Goal: Task Accomplishment & Management: Use online tool/utility

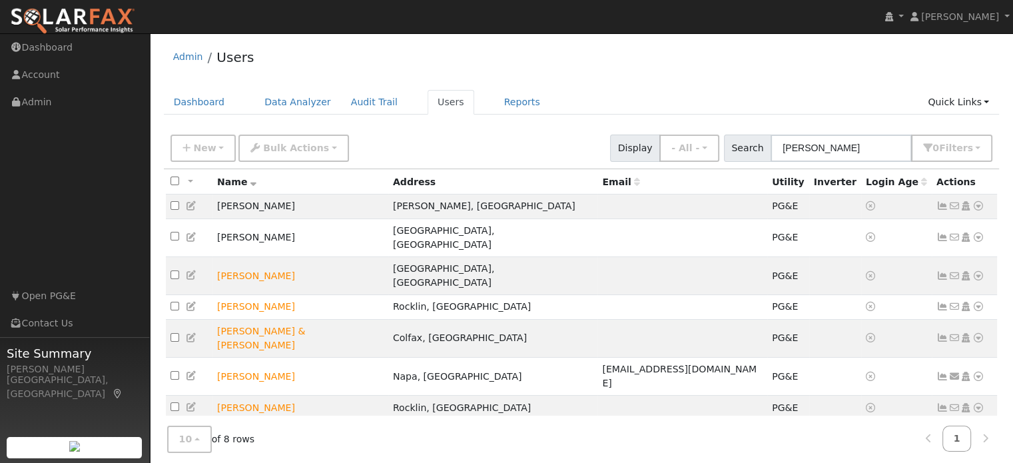
drag, startPoint x: 830, startPoint y: 152, endPoint x: 768, endPoint y: 149, distance: 62.7
click at [768, 149] on div "Search john b 0 Filter s My accounts Role Show - All - Show Leads Admin Billing…" at bounding box center [858, 148] width 269 height 27
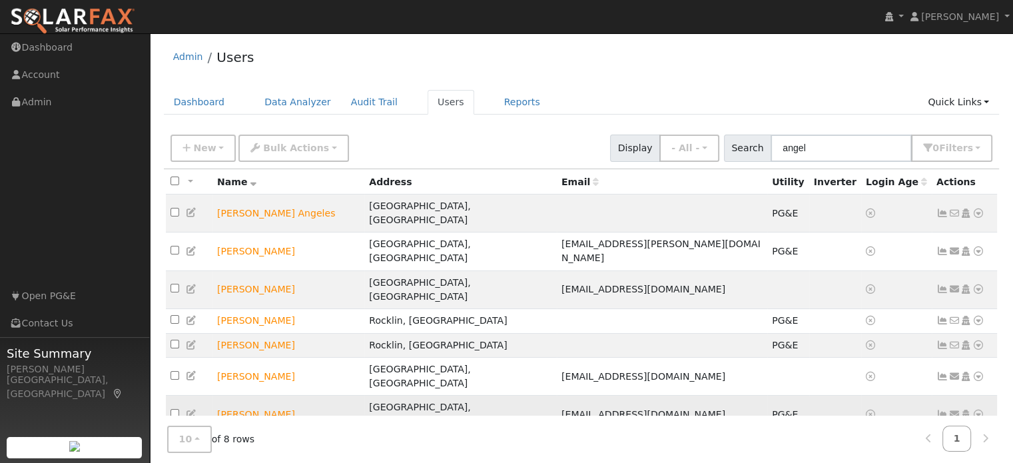
type input "angel"
click at [978, 410] on icon at bounding box center [979, 414] width 12 height 9
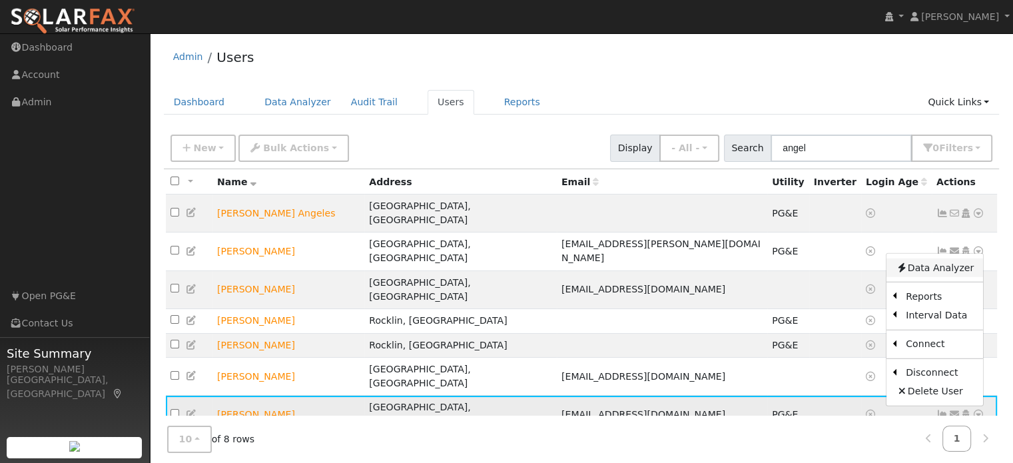
click at [930, 259] on link "Data Analyzer" at bounding box center [935, 268] width 97 height 19
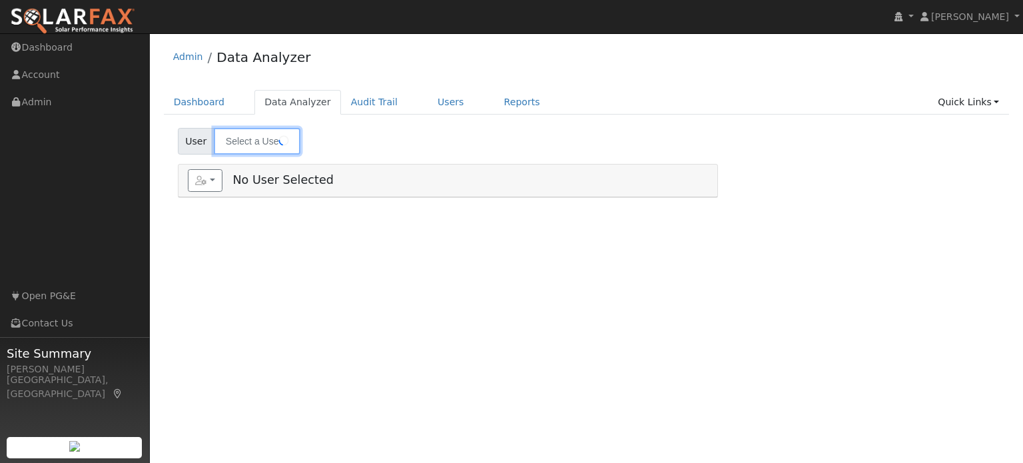
type input "[PERSON_NAME]"
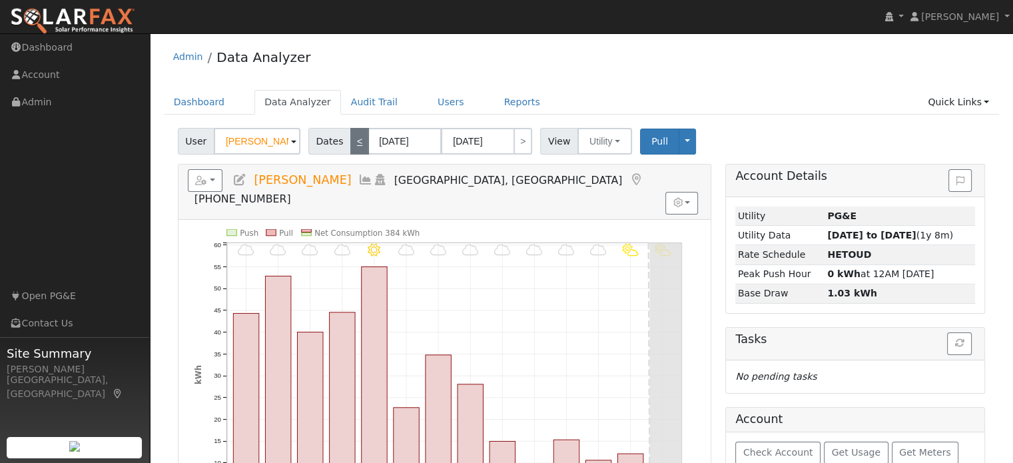
click at [355, 144] on link "<" at bounding box center [359, 141] width 19 height 27
type input "[DATE]"
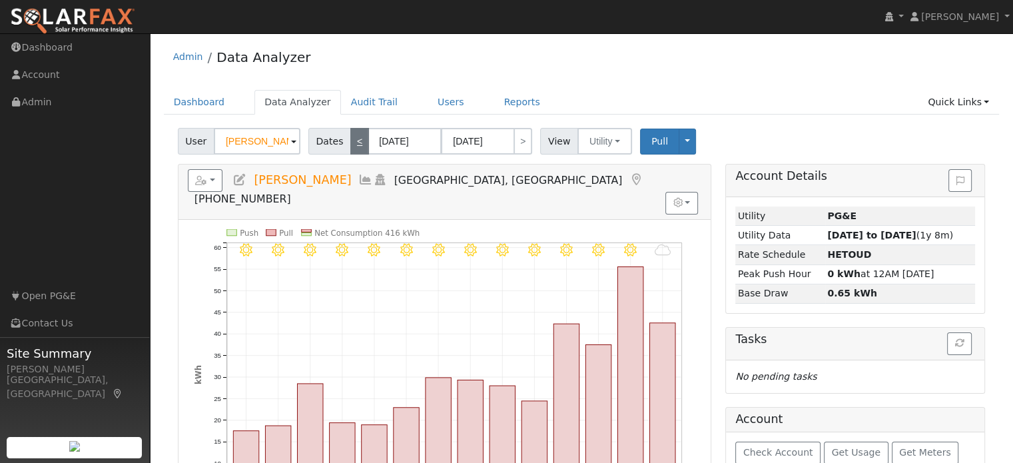
click at [355, 144] on link "<" at bounding box center [359, 141] width 19 height 27
type input "[DATE]"
type input "09/04/2025"
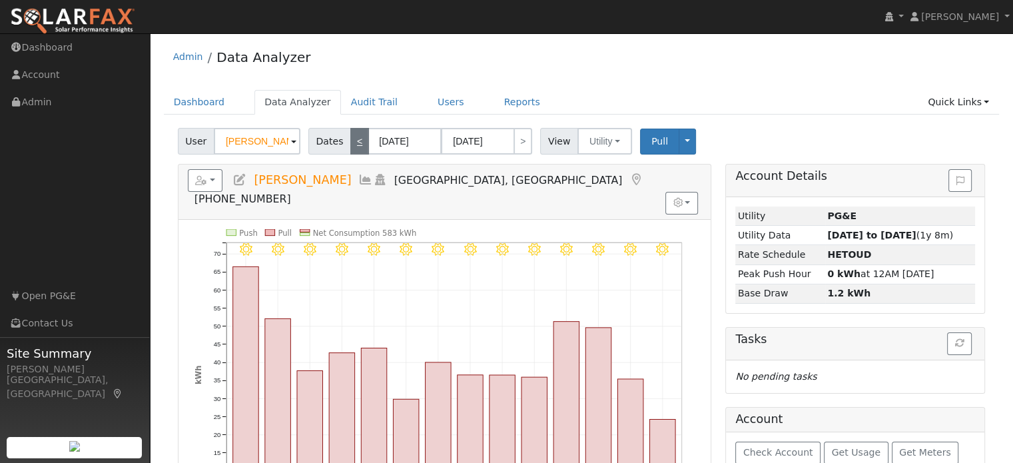
click at [355, 144] on link "<" at bounding box center [359, 141] width 19 height 27
type input "08/08/2025"
type input "08/21/2025"
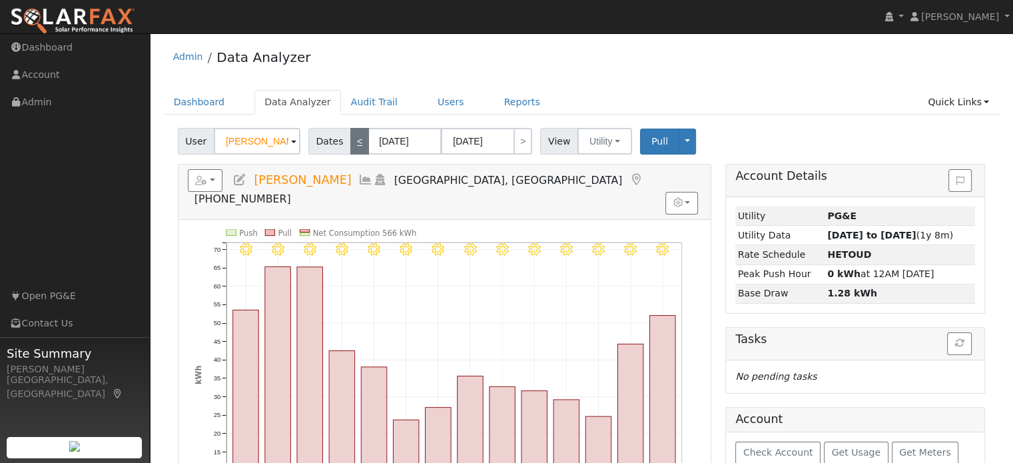
click at [355, 144] on link "<" at bounding box center [359, 141] width 19 height 27
type input "07/25/2025"
type input "08/07/2025"
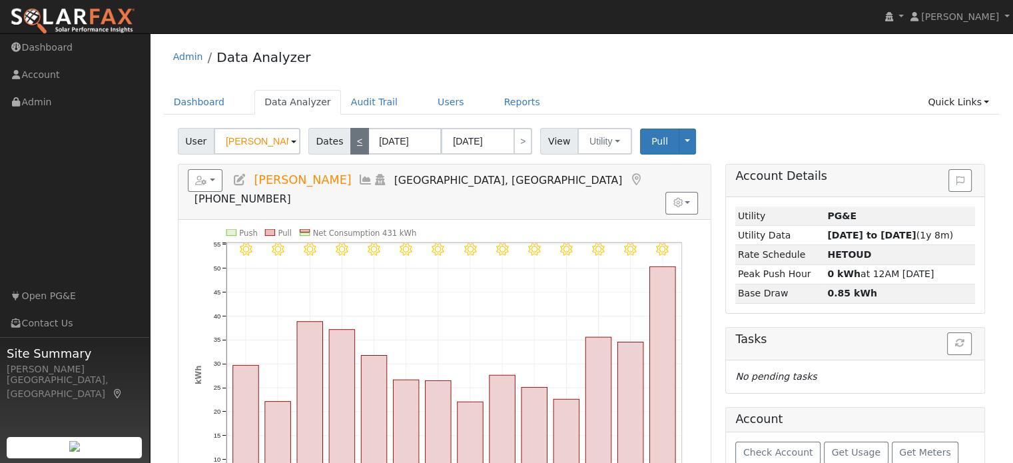
click at [355, 144] on link "<" at bounding box center [359, 141] width 19 height 27
type input "07/11/2025"
type input "07/24/2025"
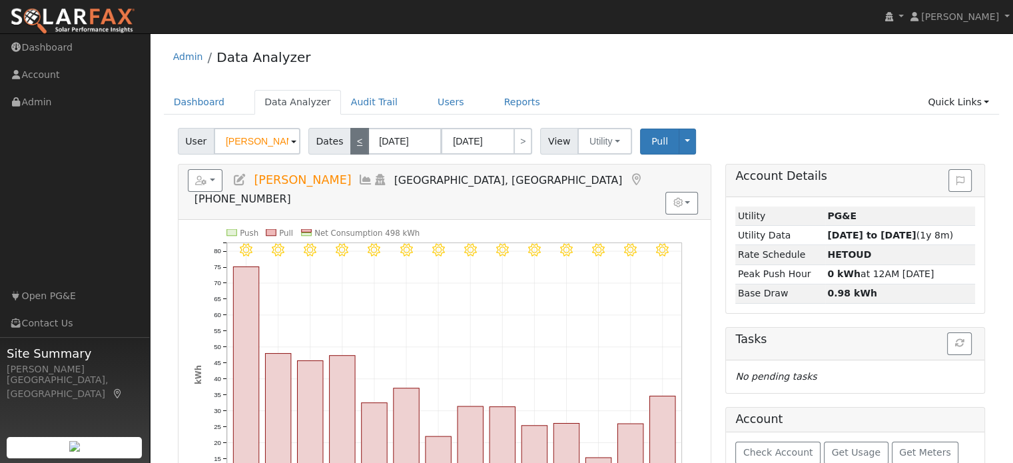
click at [355, 144] on link "<" at bounding box center [359, 141] width 19 height 27
type input "06/27/2025"
type input "07/10/2025"
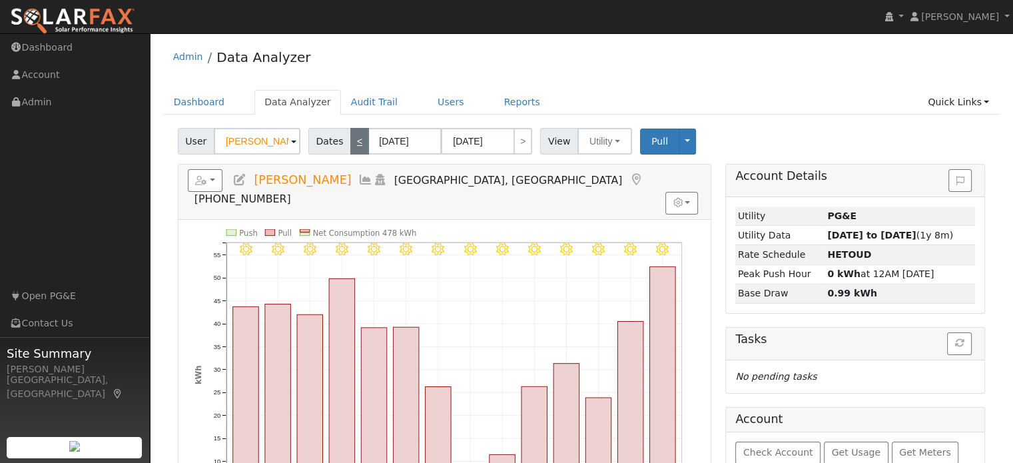
click at [355, 144] on link "<" at bounding box center [359, 141] width 19 height 27
type input "06/13/2025"
type input "06/26/2025"
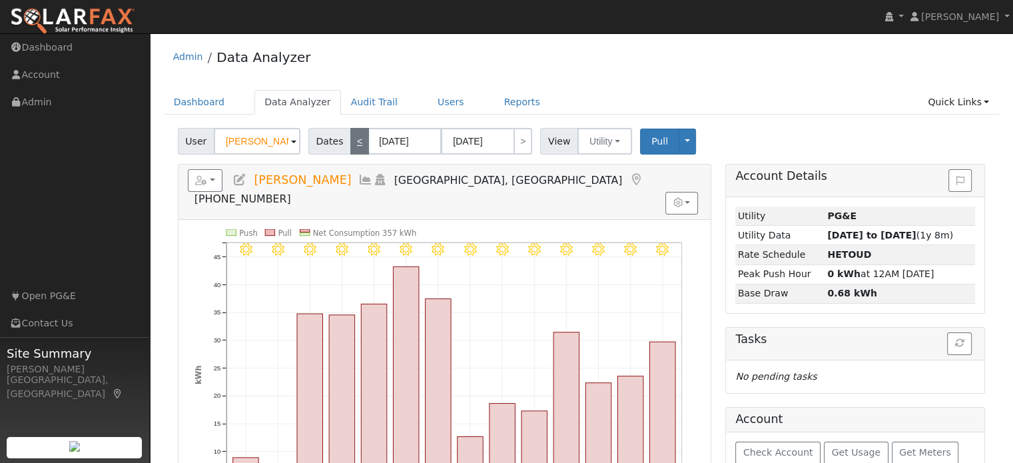
click at [355, 144] on link "<" at bounding box center [359, 141] width 19 height 27
type input "05/30/2025"
type input "06/12/2025"
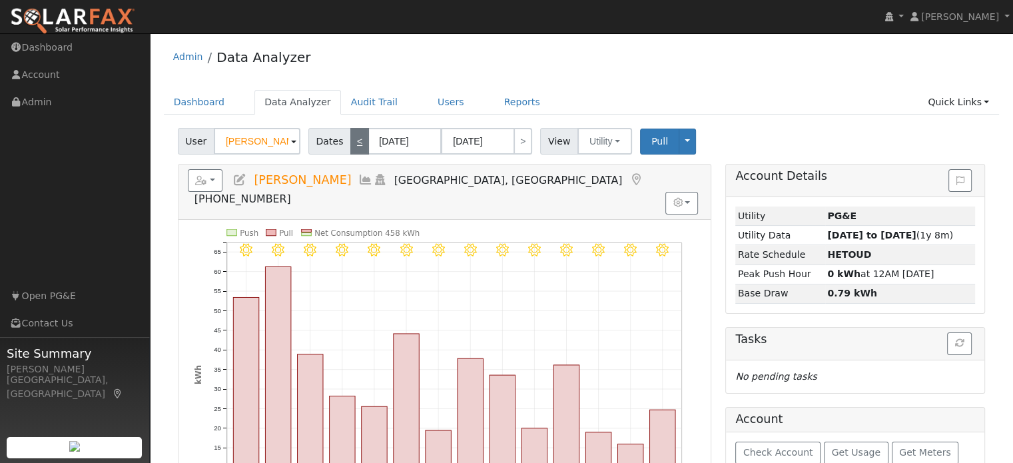
click at [355, 144] on link "<" at bounding box center [359, 141] width 19 height 27
type input "05/16/2025"
type input "05/29/2025"
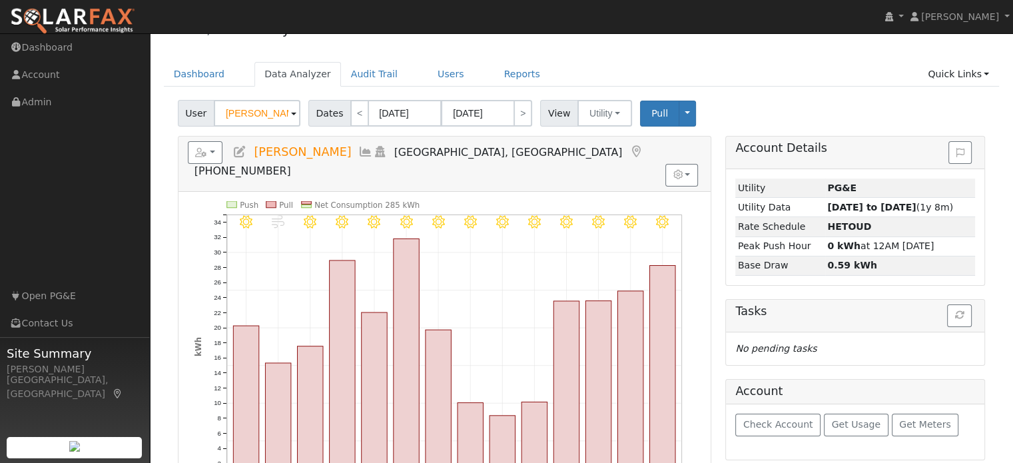
scroll to position [19, 0]
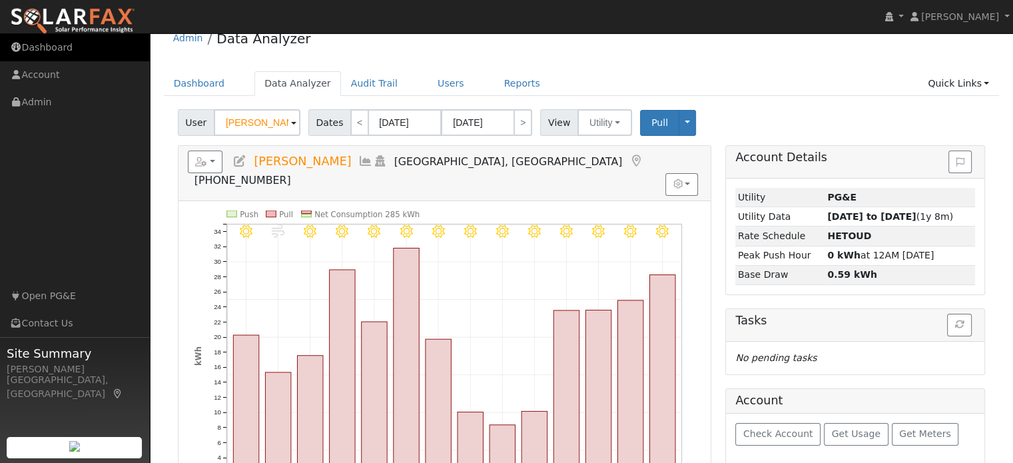
click at [53, 43] on link "Dashboard" at bounding box center [75, 47] width 150 height 27
click at [179, 85] on link "Dashboard" at bounding box center [199, 83] width 71 height 25
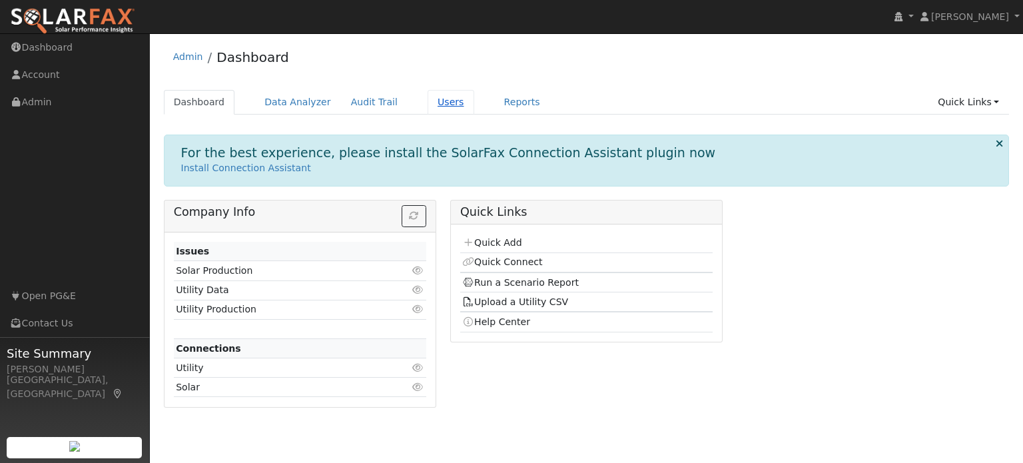
click at [428, 105] on link "Users" at bounding box center [451, 102] width 47 height 25
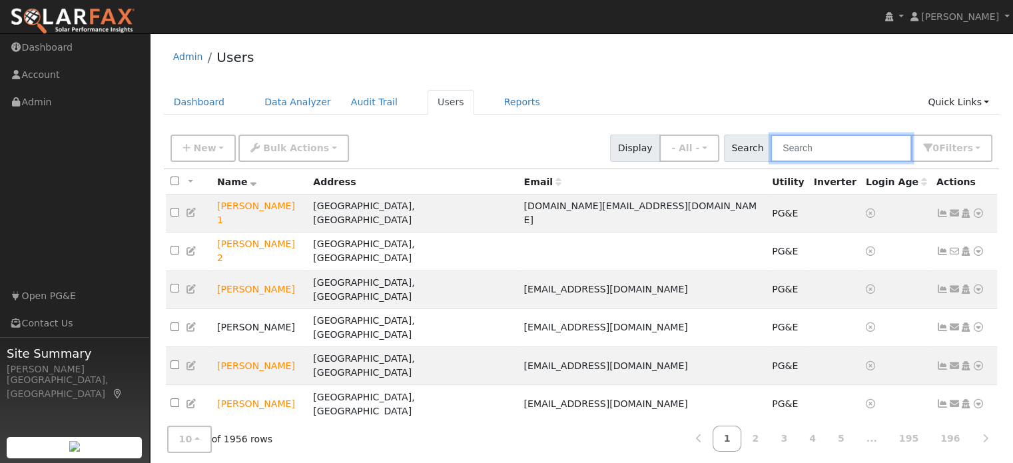
click at [840, 152] on input "text" at bounding box center [841, 148] width 141 height 27
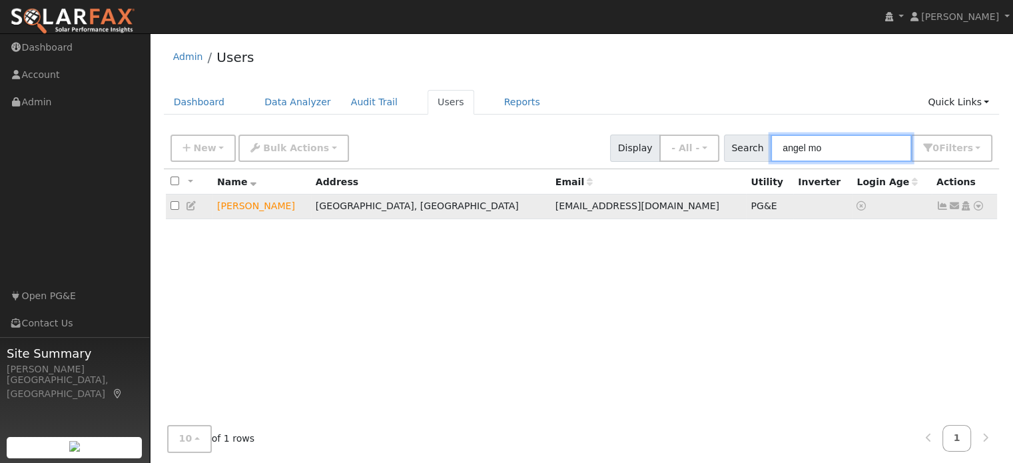
type input "angel mo"
click at [979, 209] on icon at bounding box center [979, 205] width 12 height 9
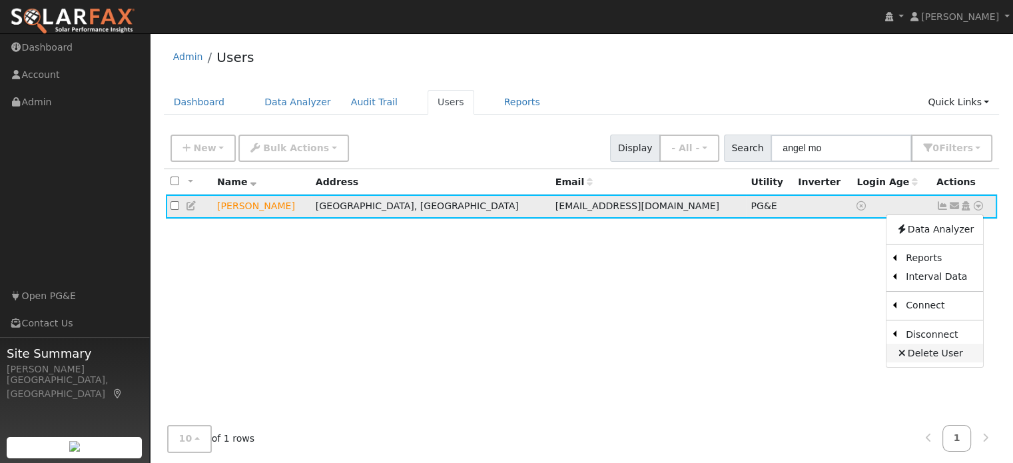
click at [941, 350] on link "Delete User" at bounding box center [935, 353] width 97 height 19
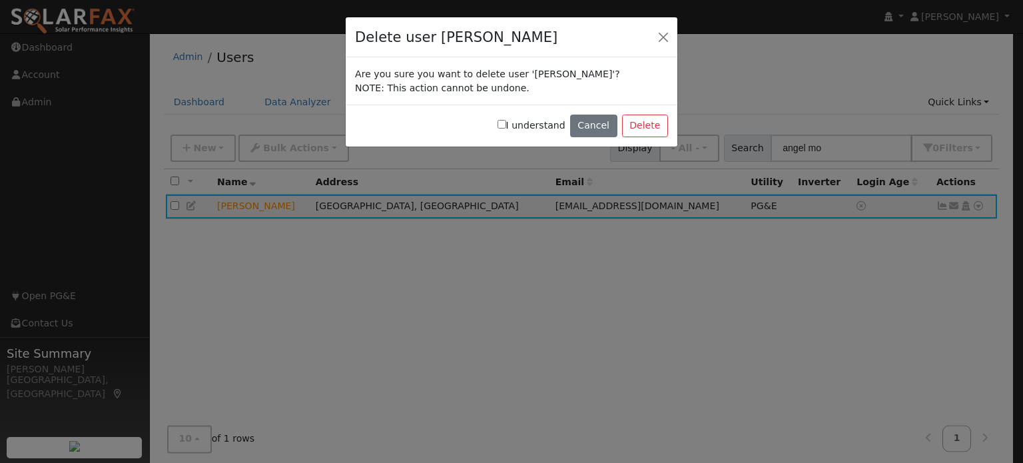
click at [506, 126] on input "I understand" at bounding box center [502, 124] width 9 height 9
checkbox input "true"
click at [640, 126] on button "Delete" at bounding box center [645, 126] width 46 height 23
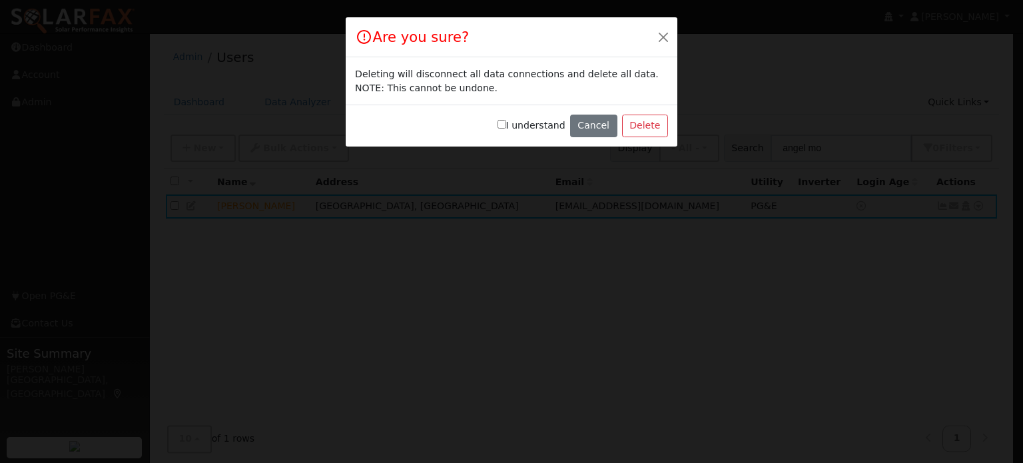
click at [506, 123] on input "I understand" at bounding box center [502, 124] width 9 height 9
checkbox input "true"
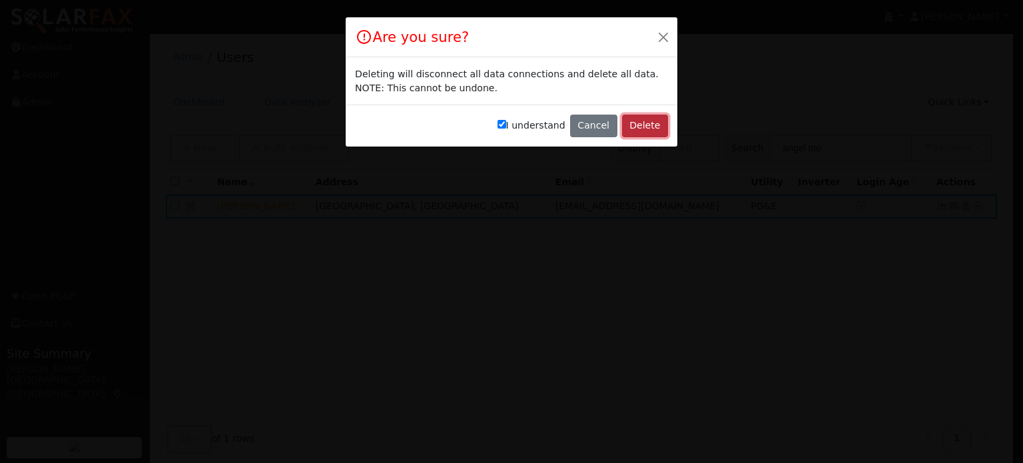
click at [645, 131] on button "Delete" at bounding box center [645, 126] width 46 height 23
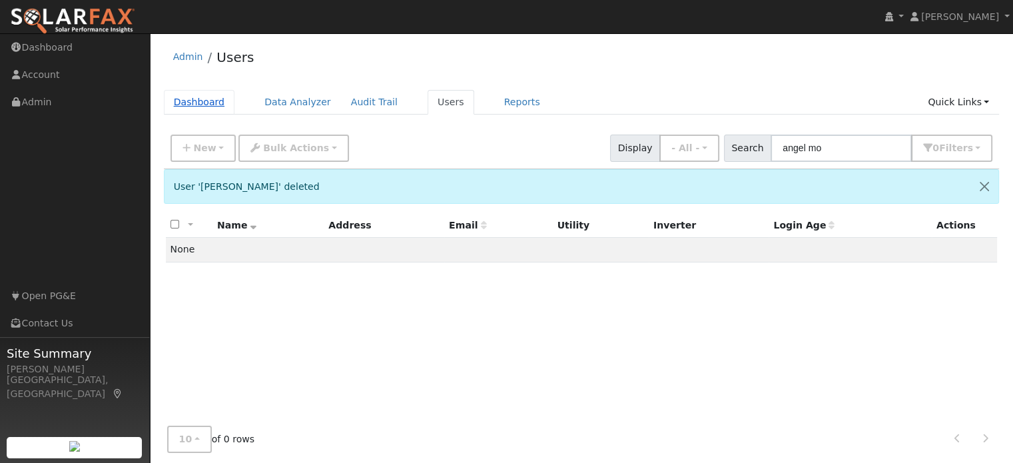
click at [199, 97] on link "Dashboard" at bounding box center [199, 102] width 71 height 25
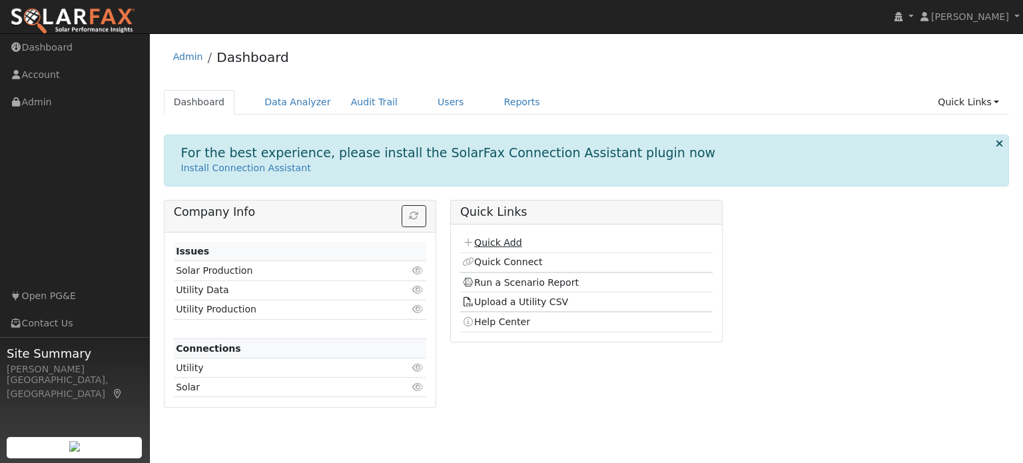
click at [496, 245] on link "Quick Add" at bounding box center [491, 242] width 59 height 11
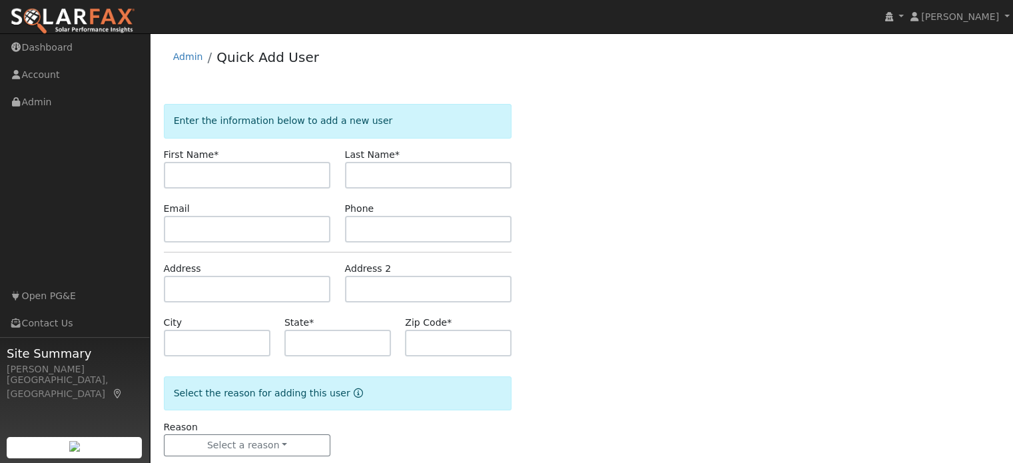
click at [189, 175] on input "text" at bounding box center [247, 175] width 167 height 27
type input "Angel"
click at [406, 173] on input "text" at bounding box center [428, 175] width 167 height 27
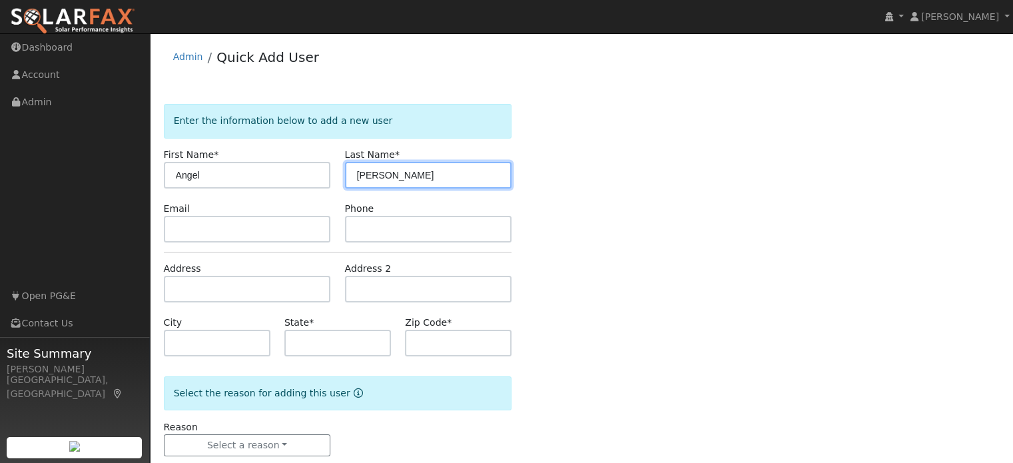
type input "Montes"
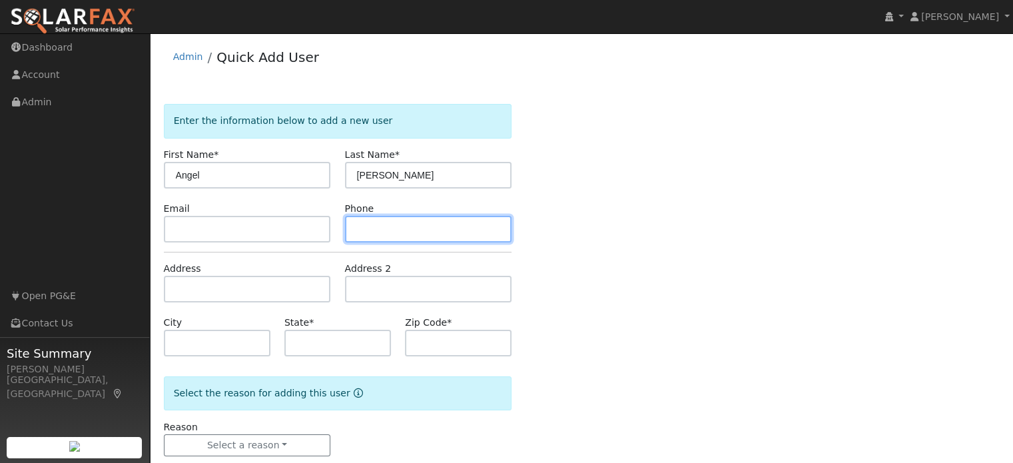
click at [376, 227] on input "text" at bounding box center [428, 229] width 167 height 27
type input "2098579259"
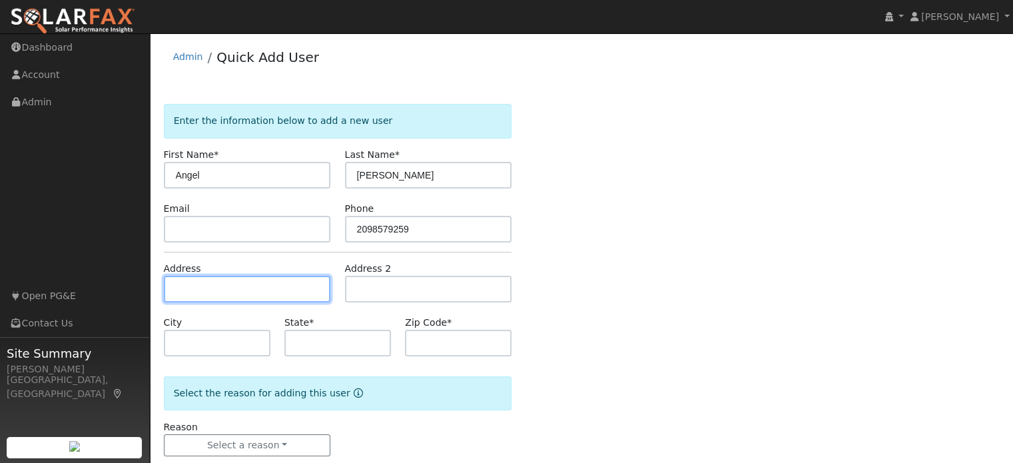
click at [247, 289] on input "text" at bounding box center [247, 289] width 167 height 27
type input "1360 Fairbanks Court"
type input "Dixon"
type input "CA"
type input "95620"
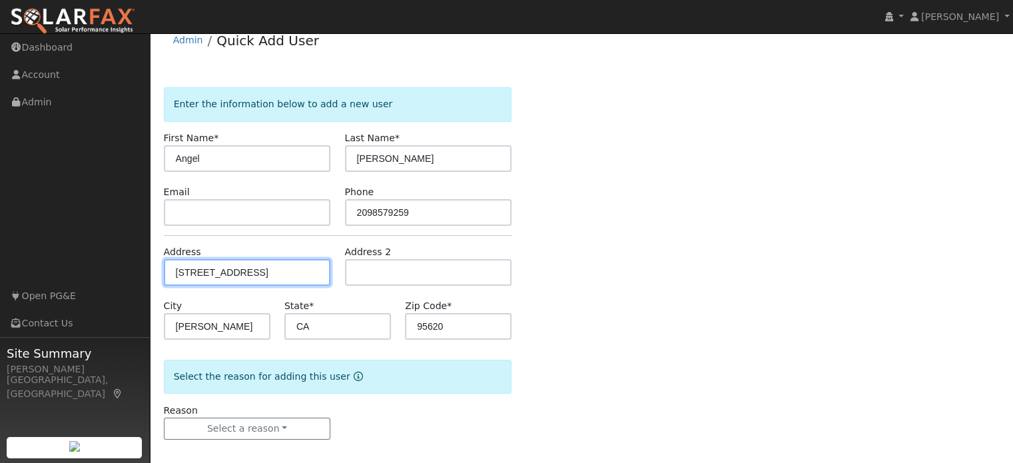
scroll to position [26, 0]
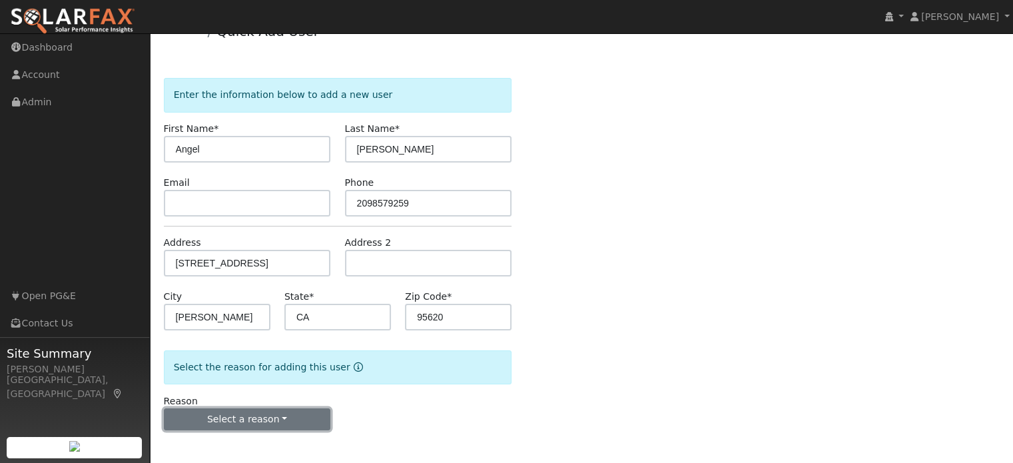
click at [253, 414] on button "Select a reason" at bounding box center [247, 419] width 167 height 23
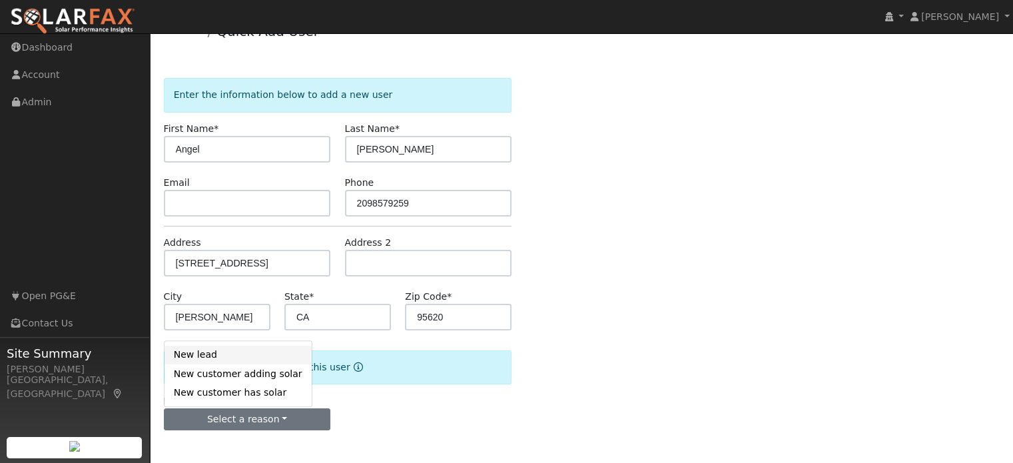
click at [210, 360] on link "New lead" at bounding box center [238, 355] width 147 height 19
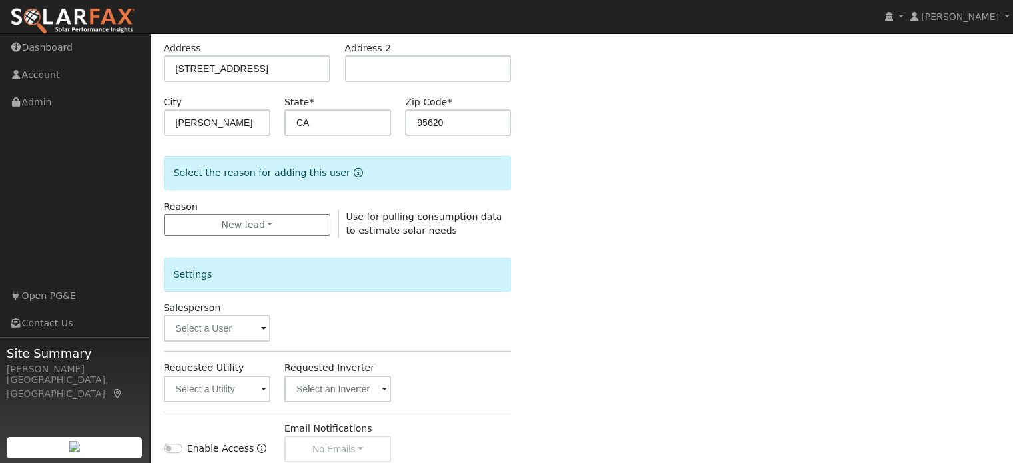
scroll to position [226, 0]
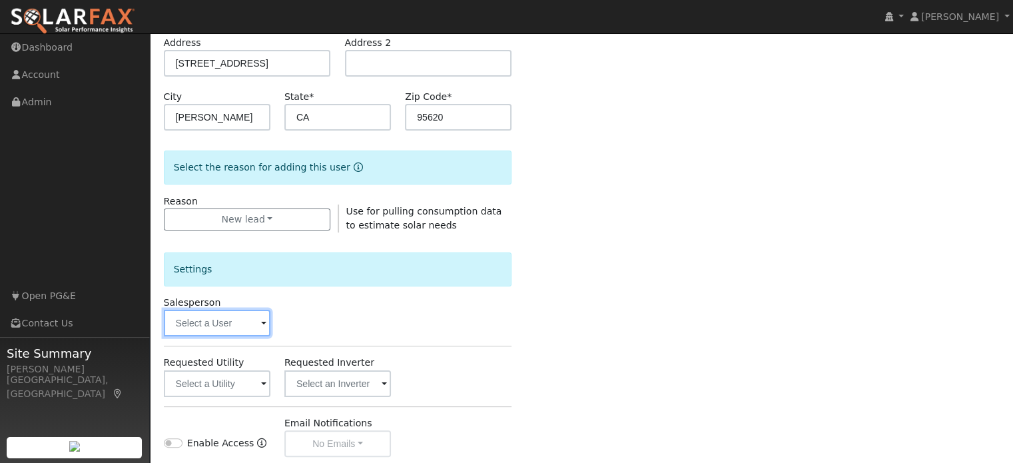
click at [200, 329] on input "text" at bounding box center [217, 323] width 107 height 27
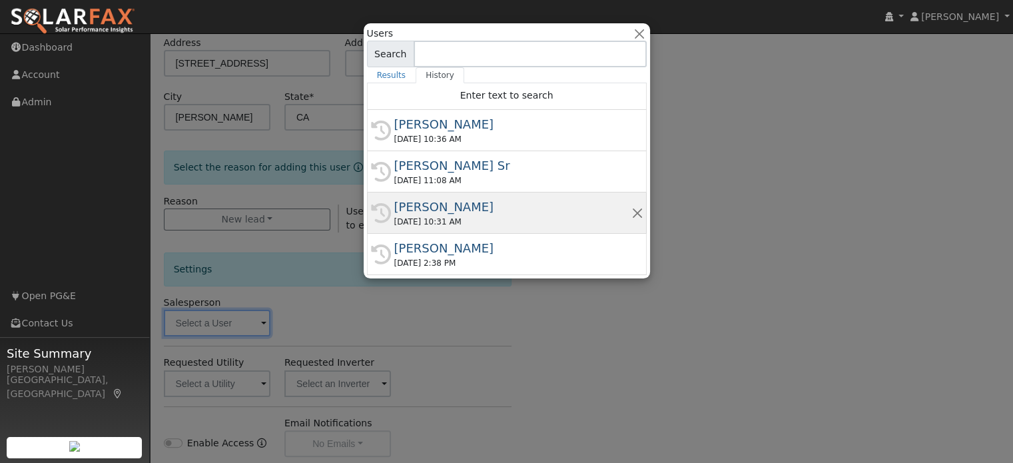
click at [424, 206] on div "[PERSON_NAME]" at bounding box center [512, 207] width 237 height 18
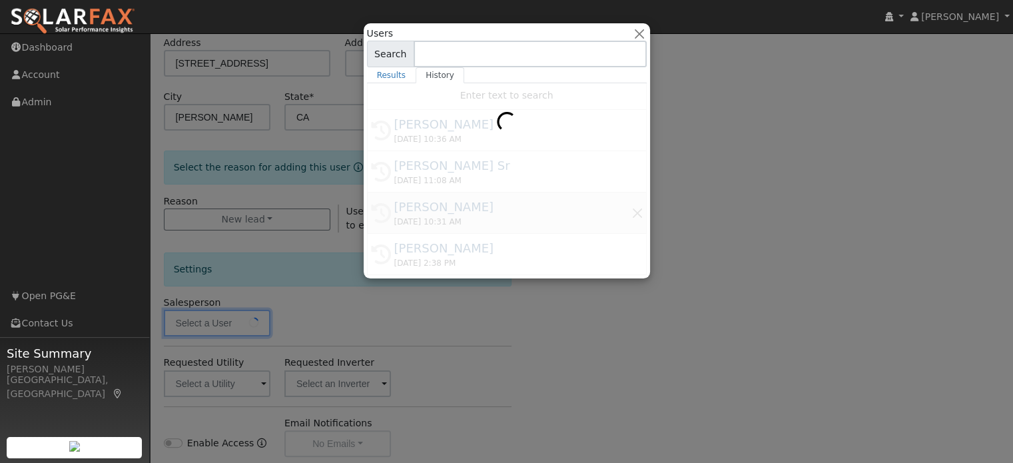
type input "[PERSON_NAME]"
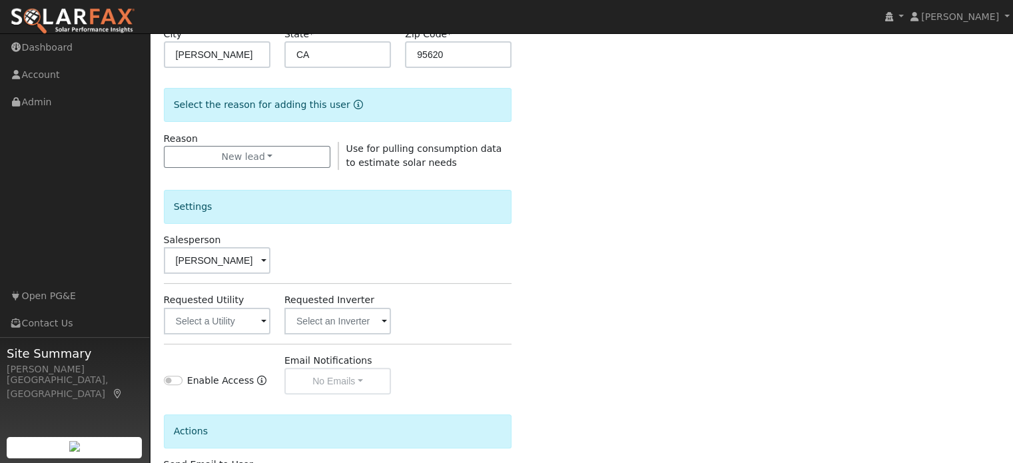
scroll to position [359, 0]
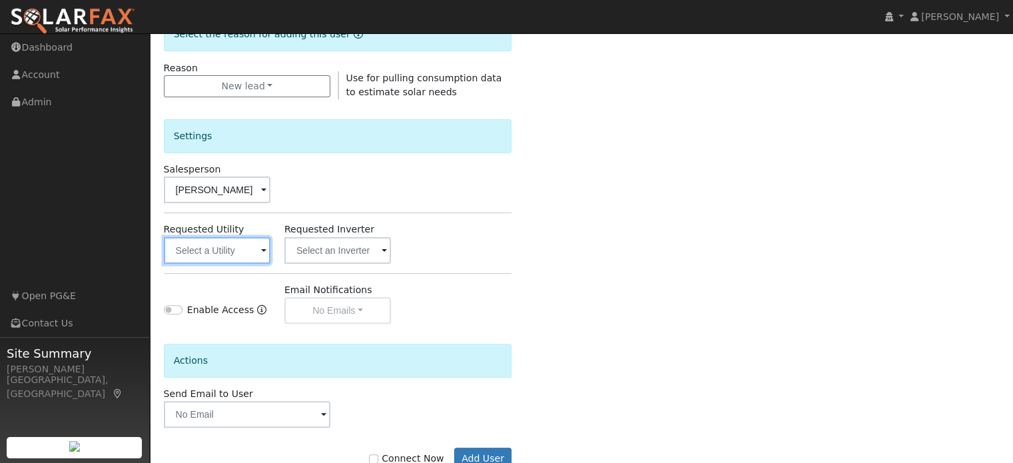
click at [224, 250] on input "text" at bounding box center [217, 250] width 107 height 27
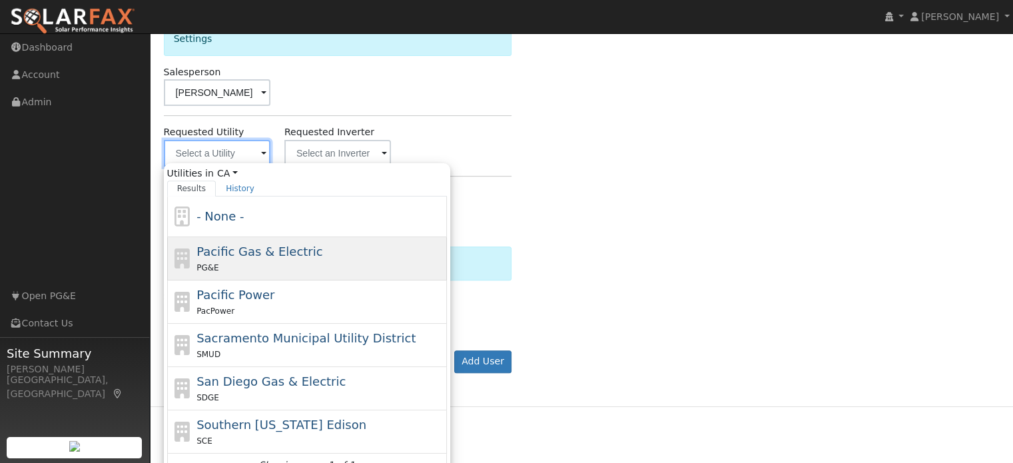
scroll to position [472, 0]
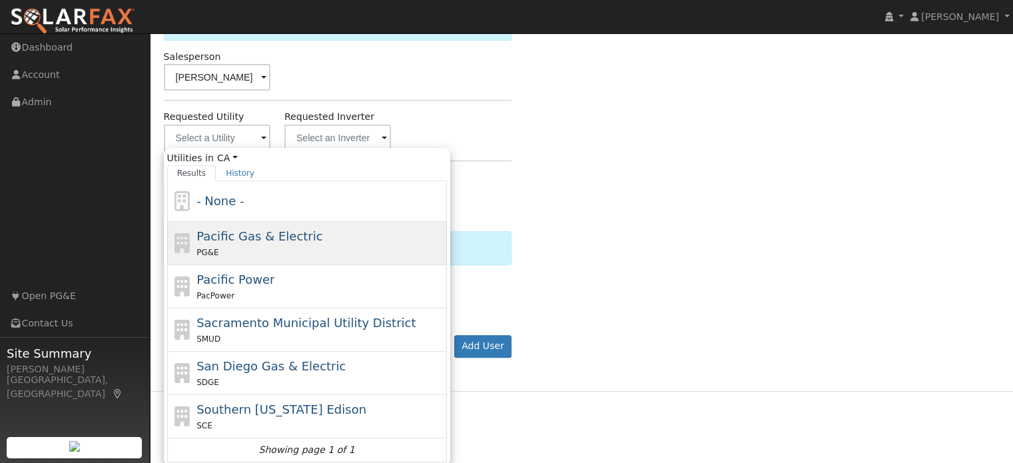
click at [259, 245] on div "PG&E" at bounding box center [320, 252] width 247 height 14
type input "Pacific Gas & Electric"
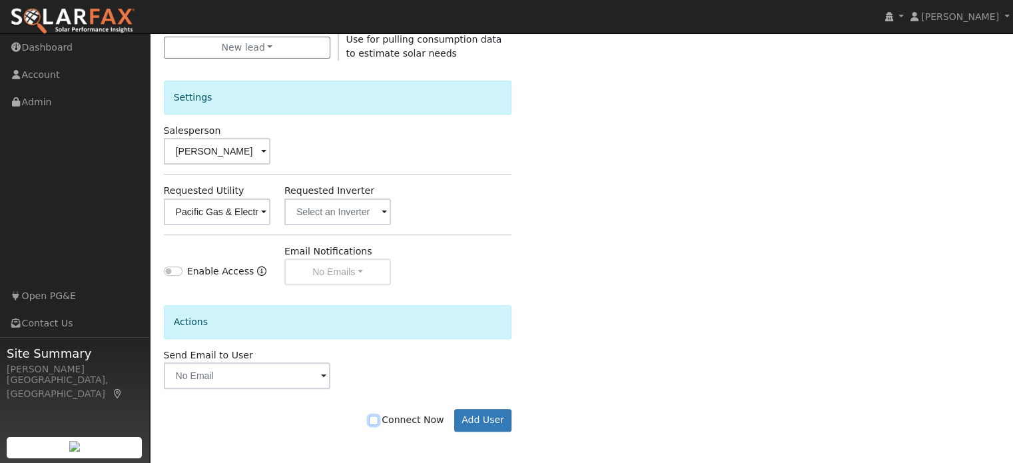
click at [378, 418] on input "Connect Now" at bounding box center [373, 420] width 9 height 9
checkbox input "true"
click at [503, 424] on button "Add User" at bounding box center [483, 420] width 58 height 23
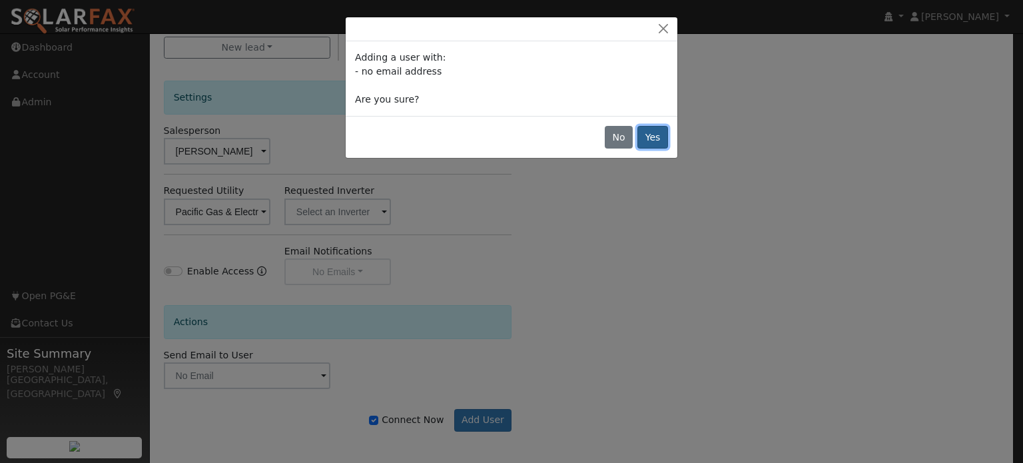
click at [656, 135] on button "Yes" at bounding box center [653, 137] width 31 height 23
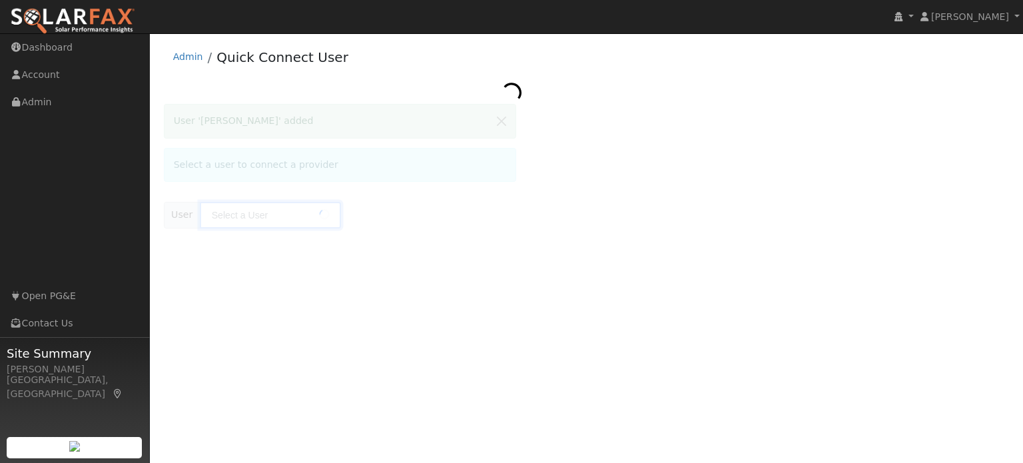
type input "[PERSON_NAME]"
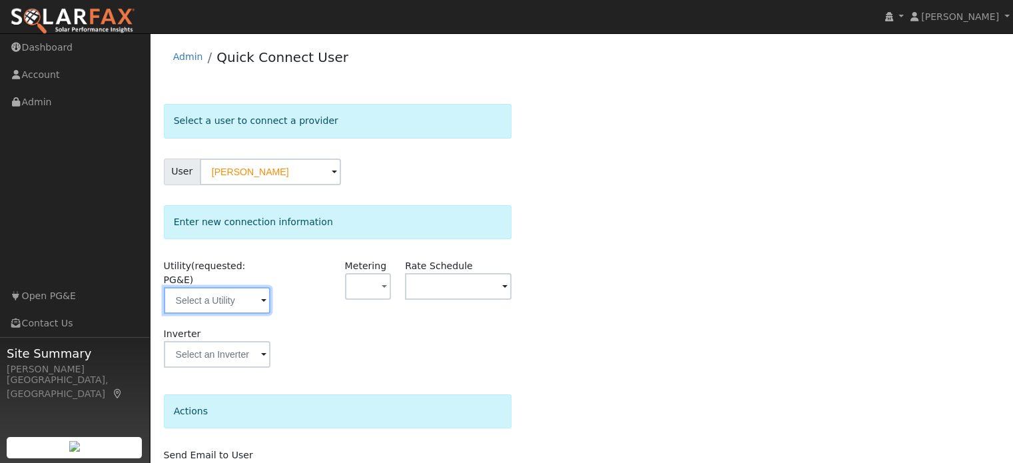
click at [237, 289] on input "text" at bounding box center [217, 300] width 107 height 27
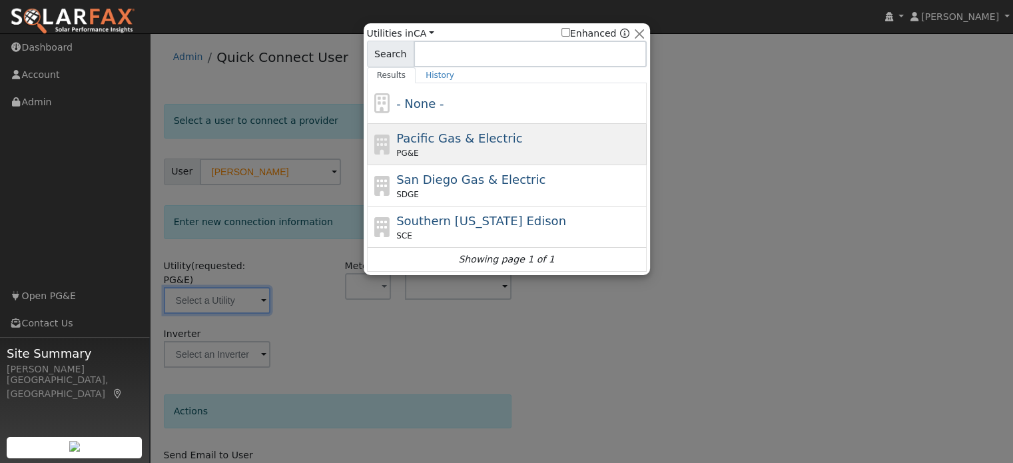
click at [445, 149] on div "PG&E" at bounding box center [519, 153] width 247 height 12
type input "PG&E"
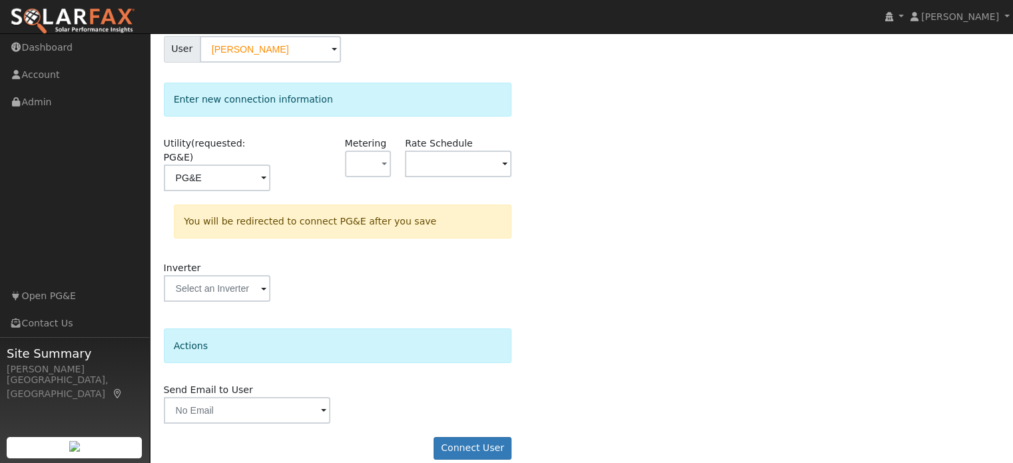
scroll to position [123, 0]
click at [474, 436] on button "Connect User" at bounding box center [473, 447] width 79 height 23
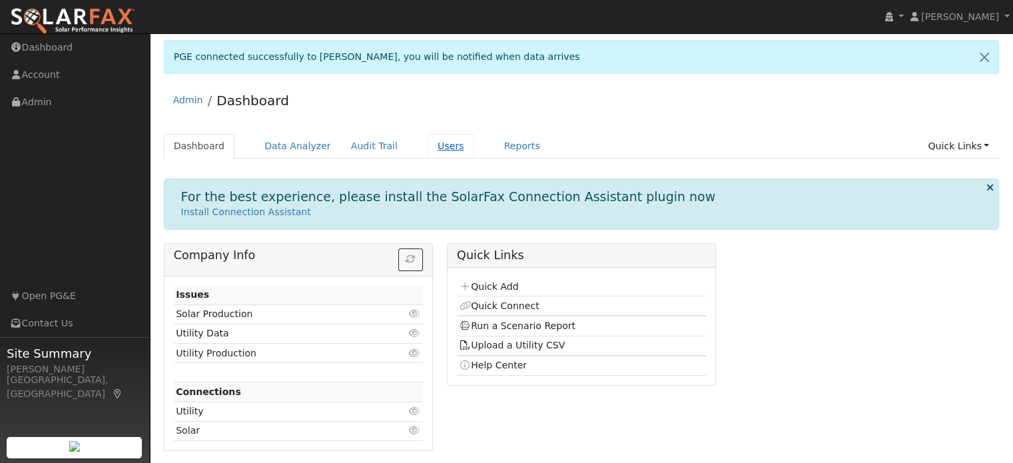
click at [430, 153] on link "Users" at bounding box center [451, 146] width 47 height 25
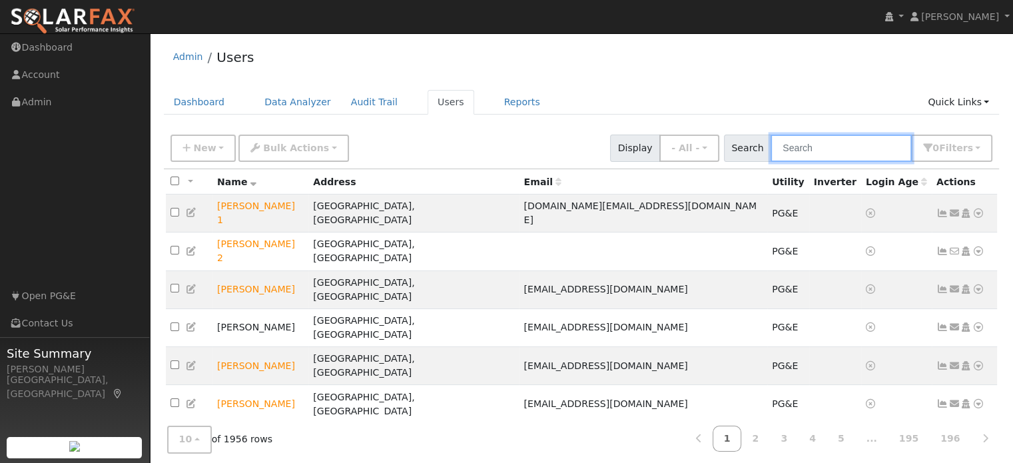
click at [826, 150] on input "text" at bounding box center [841, 148] width 141 height 27
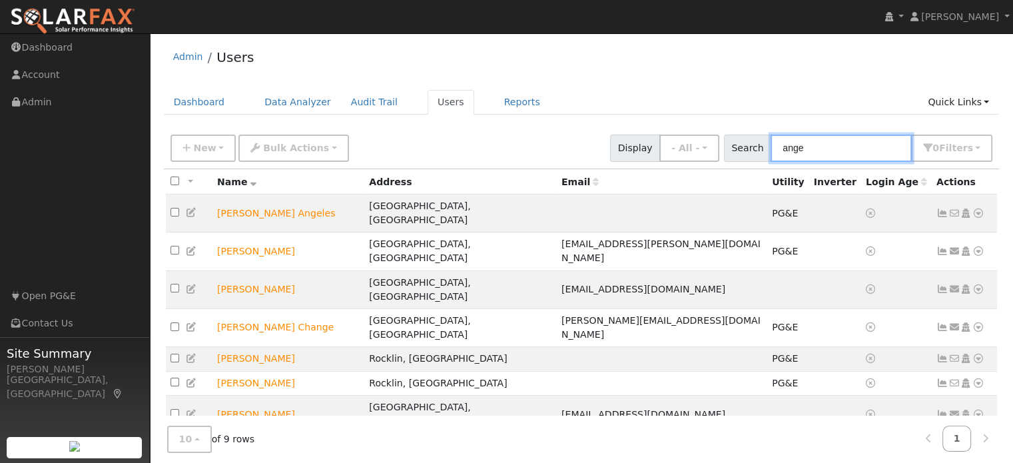
type input "ange"
click at [974, 448] on icon at bounding box center [979, 452] width 12 height 9
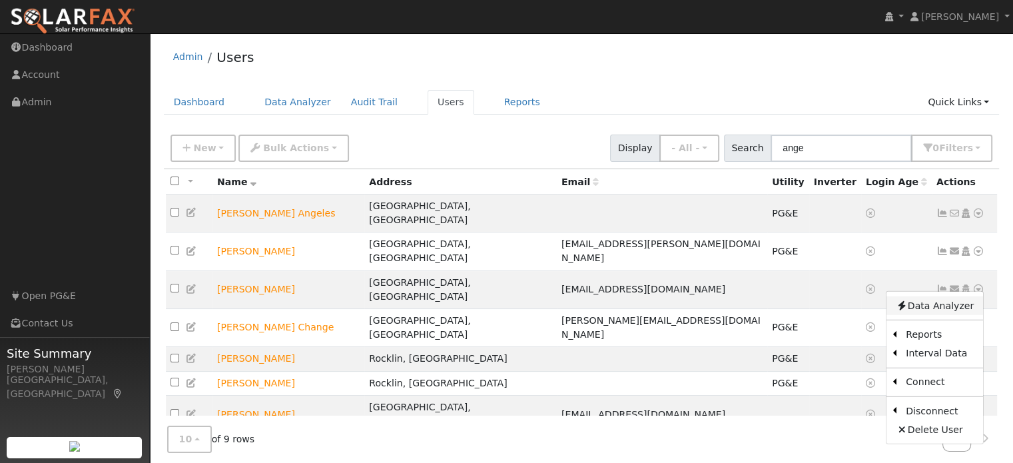
click at [953, 296] on link "Data Analyzer" at bounding box center [935, 305] width 97 height 19
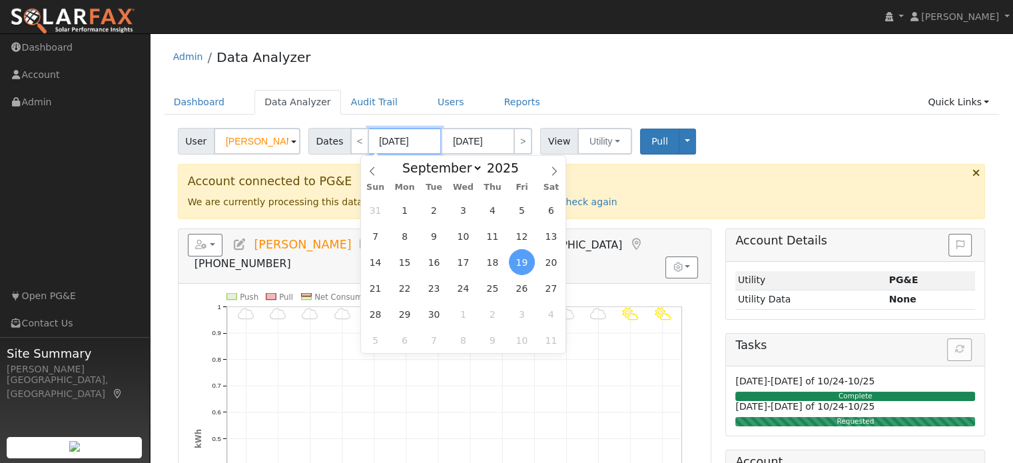
click at [393, 138] on input "[DATE]" at bounding box center [404, 141] width 73 height 27
click at [406, 206] on span "1" at bounding box center [405, 210] width 26 height 26
type input "[DATE]"
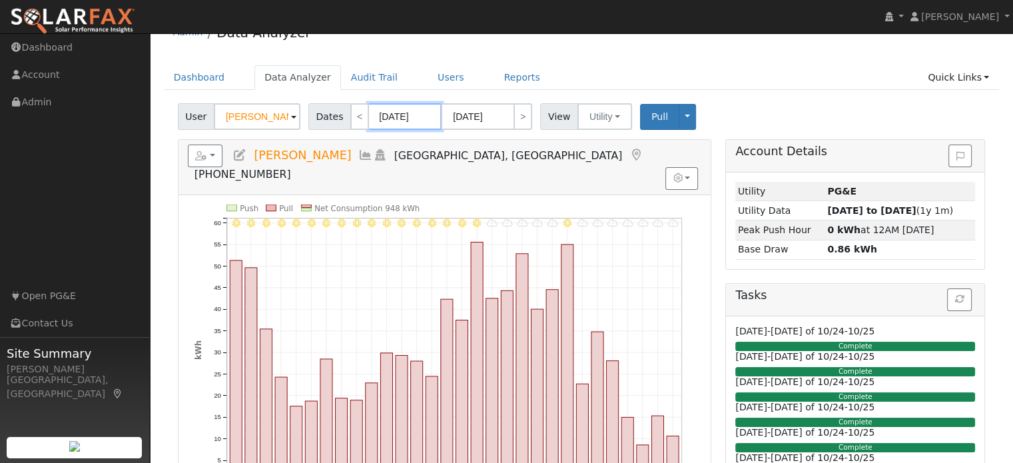
scroll to position [3, 0]
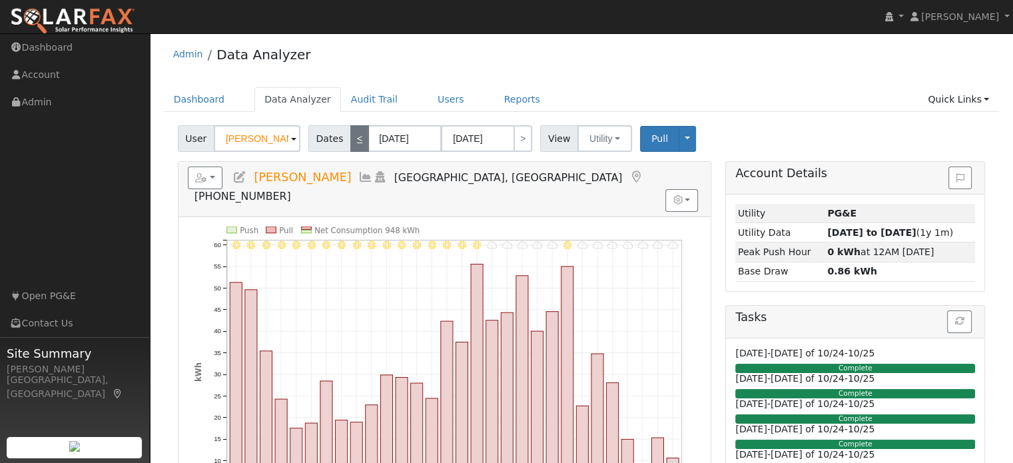
click at [356, 147] on link "<" at bounding box center [359, 138] width 19 height 27
type input "[DATE]"
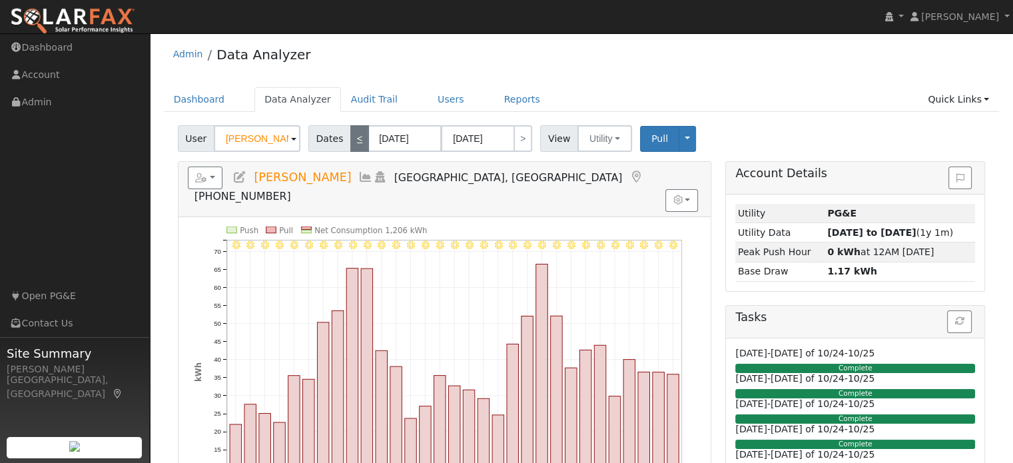
click at [356, 147] on link "<" at bounding box center [359, 138] width 19 height 27
type input "07/01/2025"
type input "[DATE]"
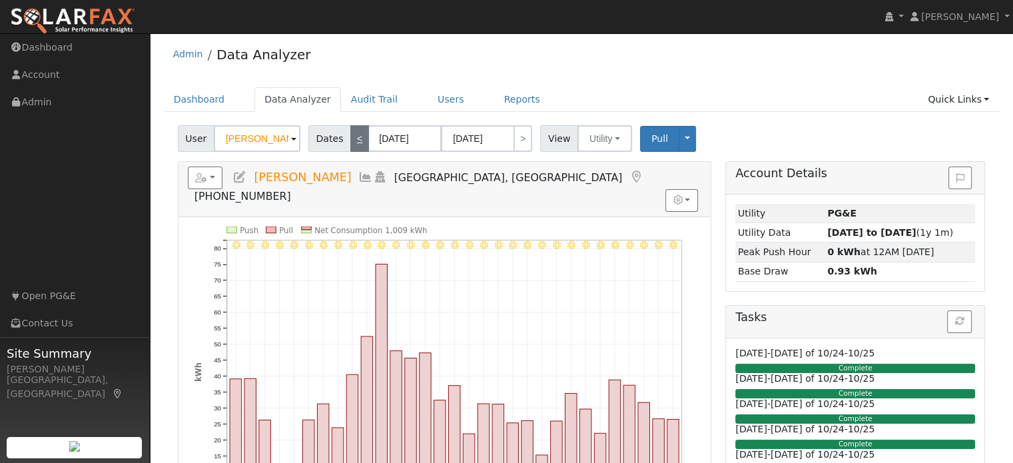
click at [356, 147] on link "<" at bounding box center [359, 138] width 19 height 27
type input "06/01/2025"
type input "06/30/2025"
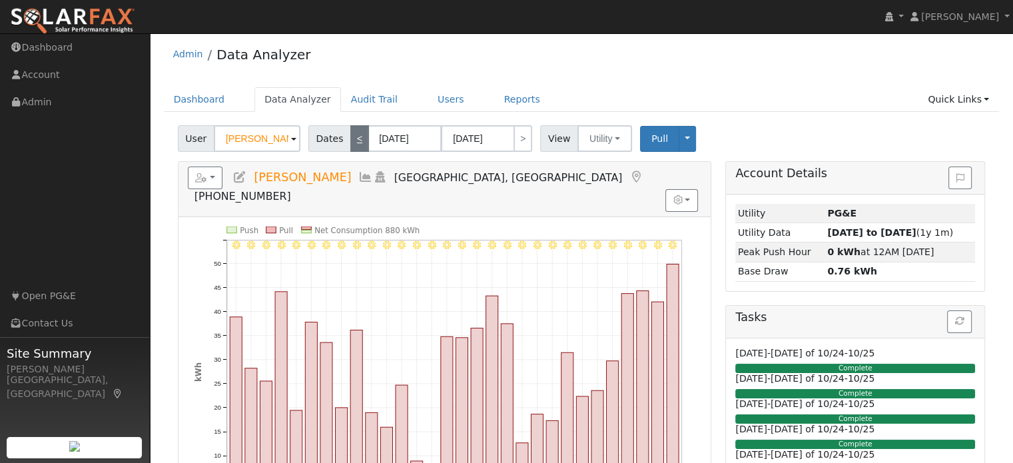
click at [356, 147] on link "<" at bounding box center [359, 138] width 19 height 27
type input "05/01/2025"
type input "05/31/2025"
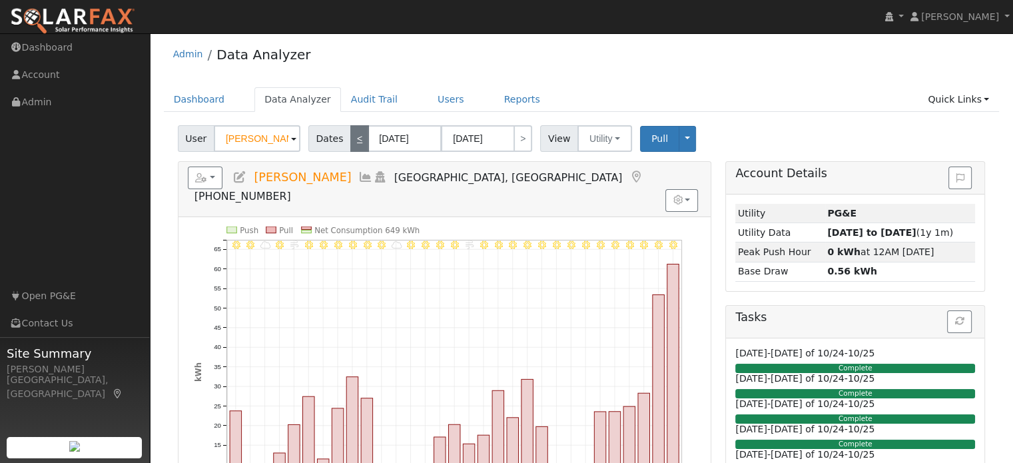
click at [356, 147] on link "<" at bounding box center [359, 138] width 19 height 27
type input "04/01/2025"
type input "04/30/2025"
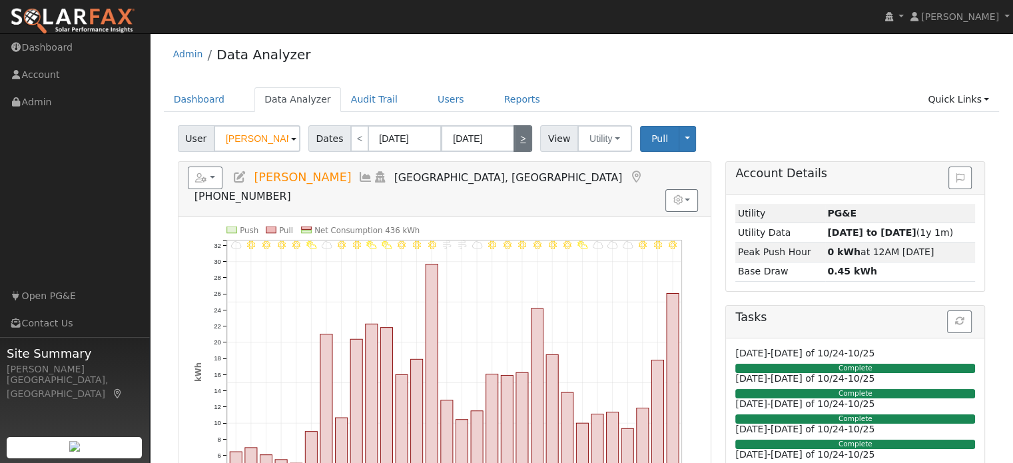
click at [517, 143] on link ">" at bounding box center [523, 138] width 19 height 27
type input "05/01/2025"
type input "05/31/2025"
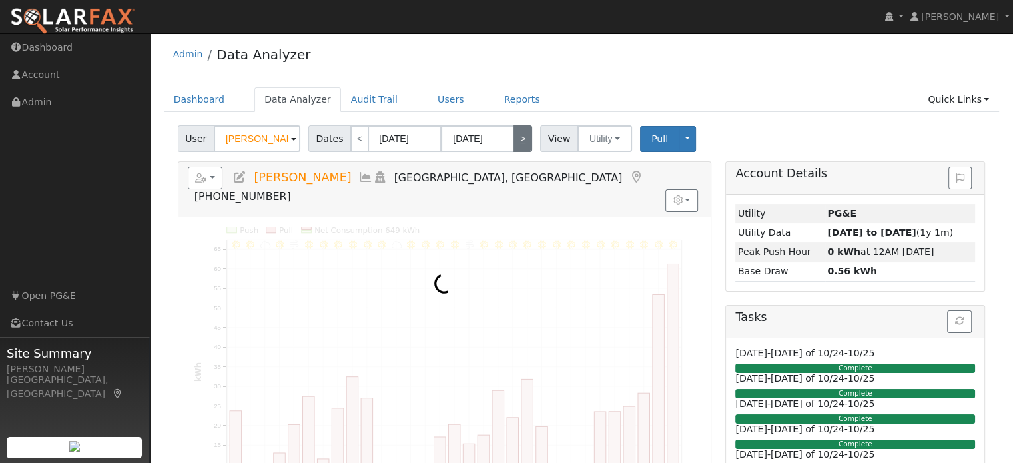
scroll to position [0, 0]
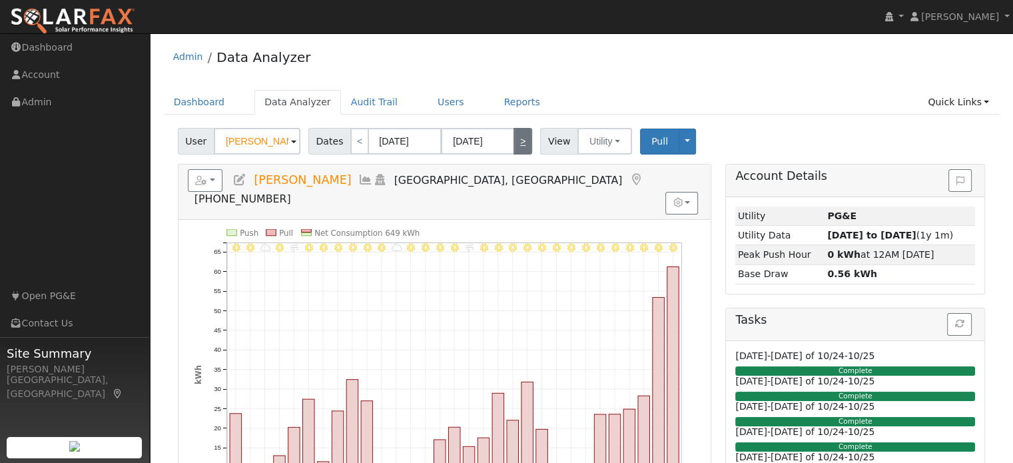
click at [517, 143] on link ">" at bounding box center [523, 141] width 19 height 27
type input "06/01/2025"
type input "06/30/2025"
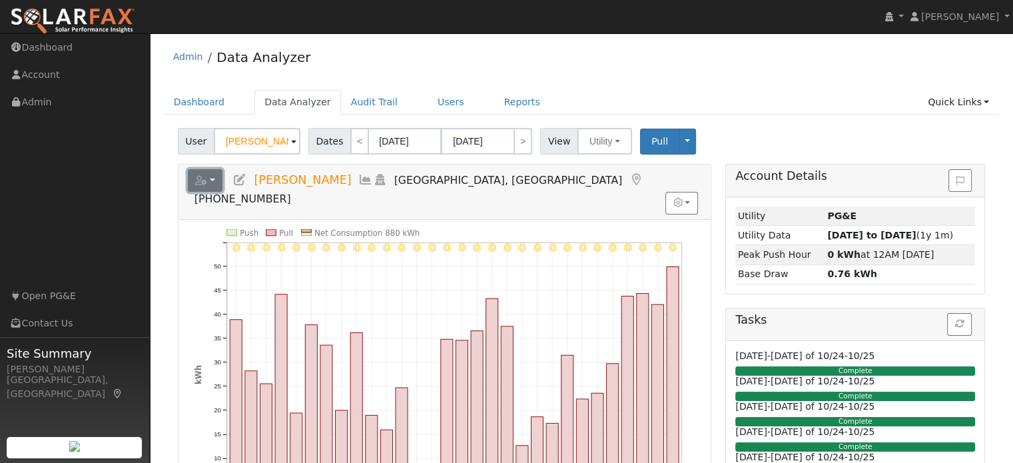
click at [211, 179] on button "button" at bounding box center [205, 180] width 35 height 23
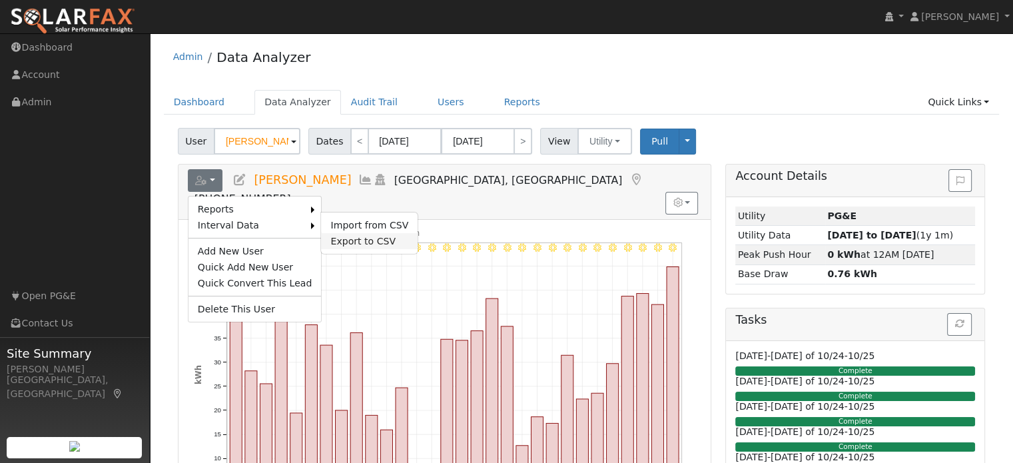
click at [345, 243] on link "Export to CSV" at bounding box center [369, 241] width 97 height 16
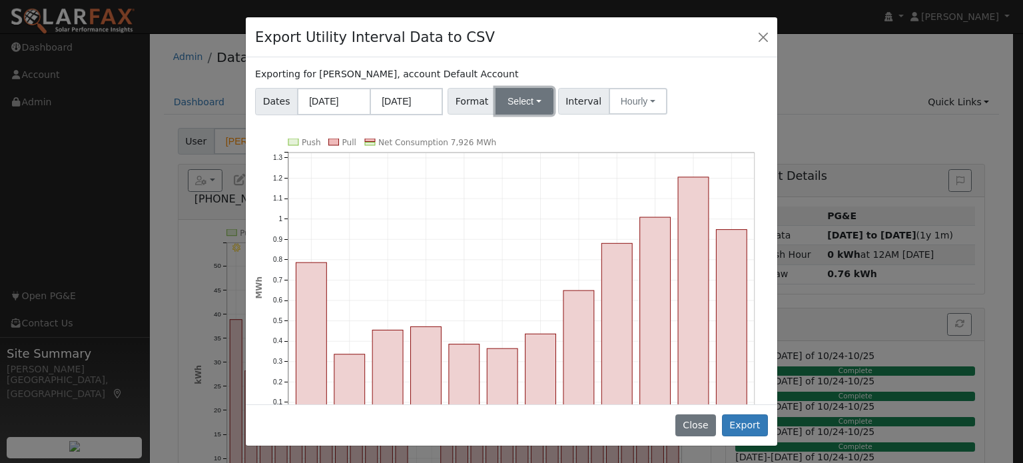
click at [514, 105] on button "Select" at bounding box center [525, 101] width 58 height 27
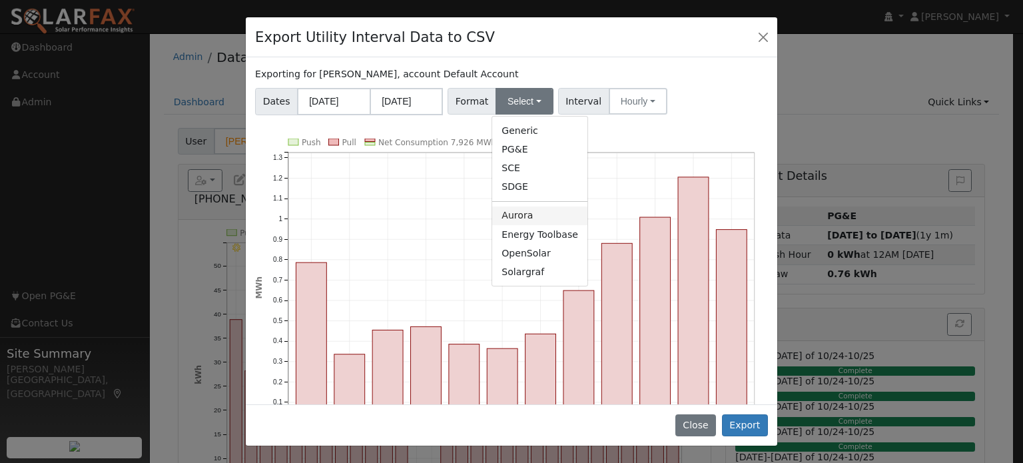
click at [518, 216] on link "Aurora" at bounding box center [539, 216] width 95 height 19
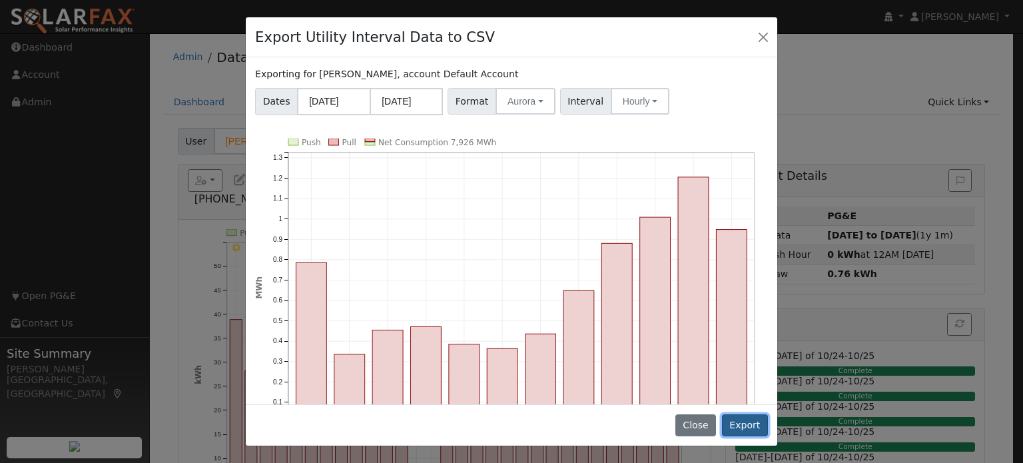
click at [744, 420] on button "Export" at bounding box center [745, 425] width 46 height 23
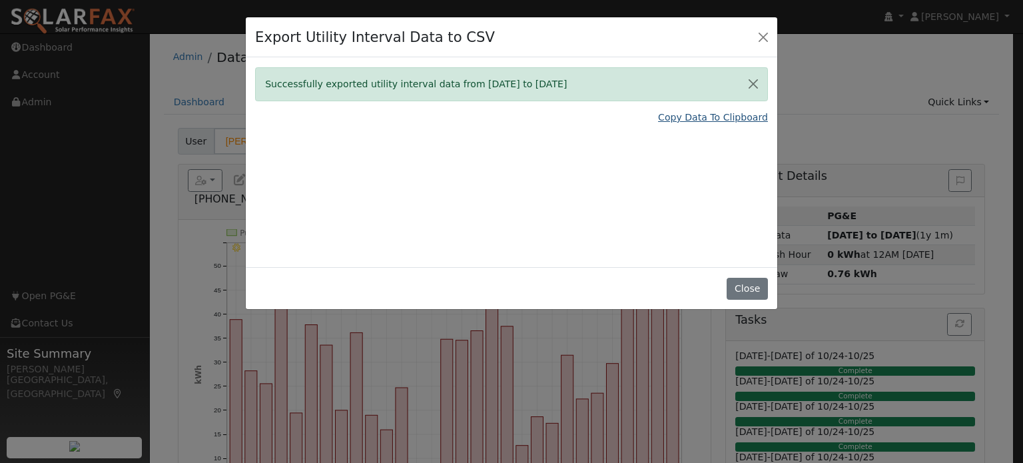
click at [728, 114] on link "Copy Data To Clipboard" at bounding box center [713, 118] width 110 height 14
click at [752, 293] on button "Close" at bounding box center [747, 289] width 41 height 23
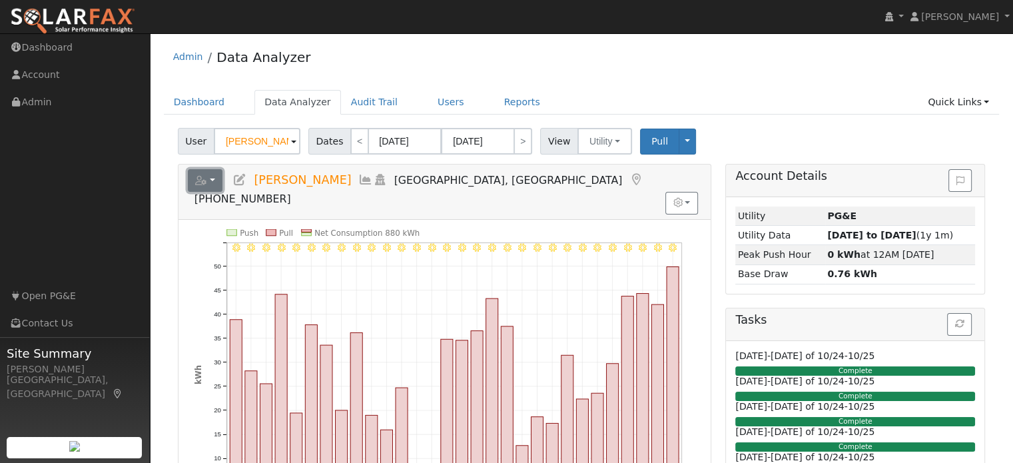
click at [210, 178] on button "button" at bounding box center [205, 180] width 35 height 23
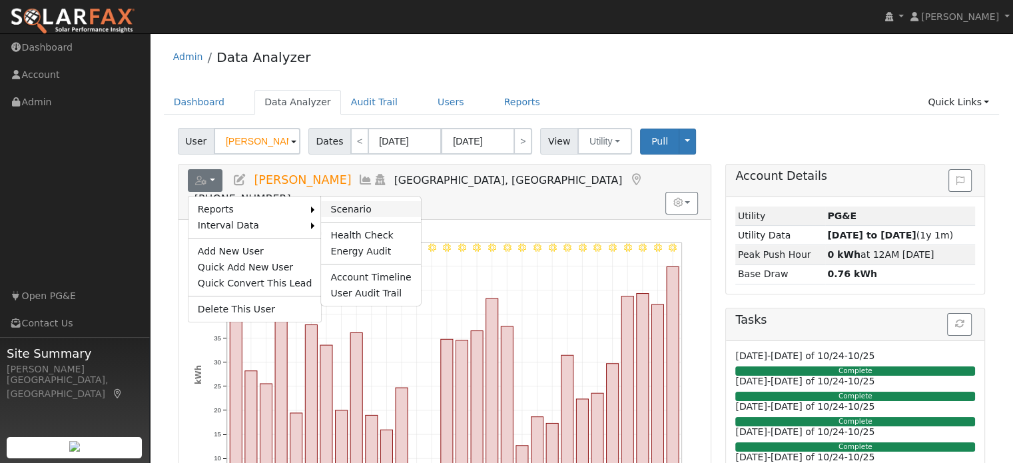
click at [346, 205] on link "Scenario" at bounding box center [370, 209] width 99 height 16
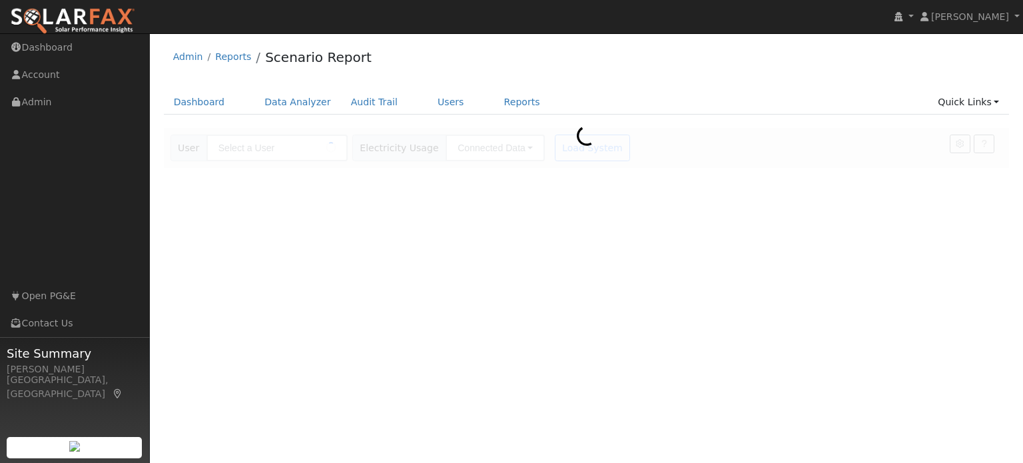
type input "[PERSON_NAME]"
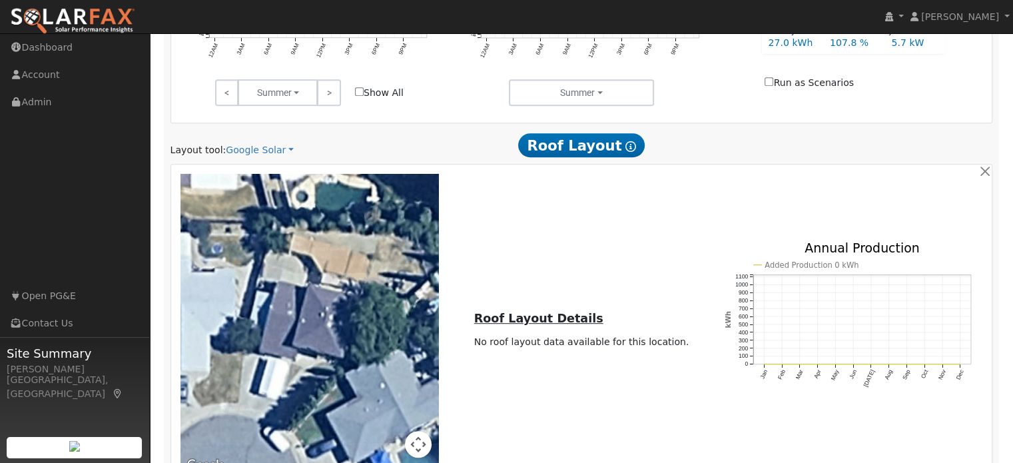
scroll to position [600, 0]
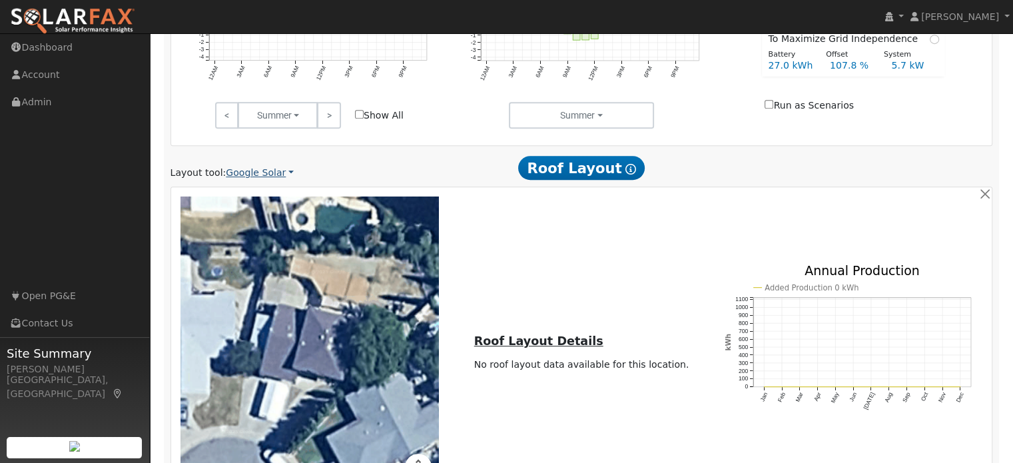
click at [255, 170] on link "Google Solar" at bounding box center [260, 173] width 68 height 14
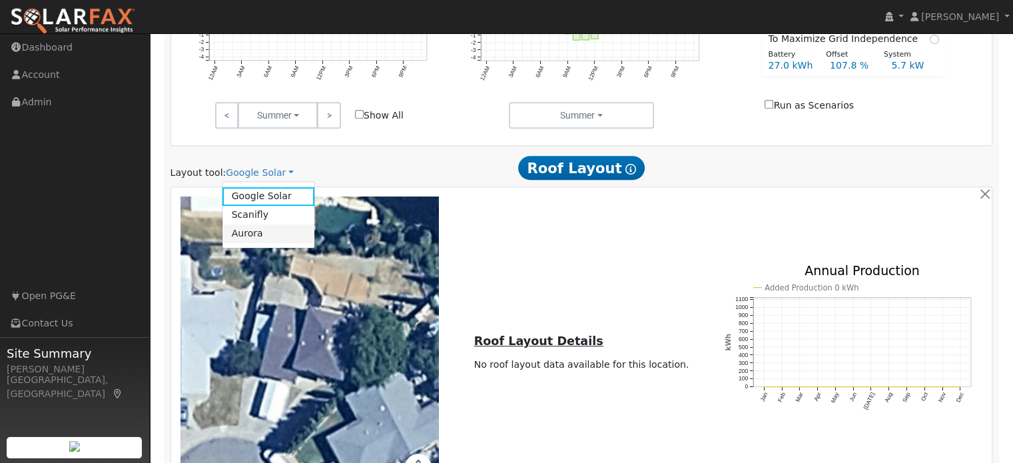
click at [245, 231] on link "Aurora" at bounding box center [269, 234] width 93 height 19
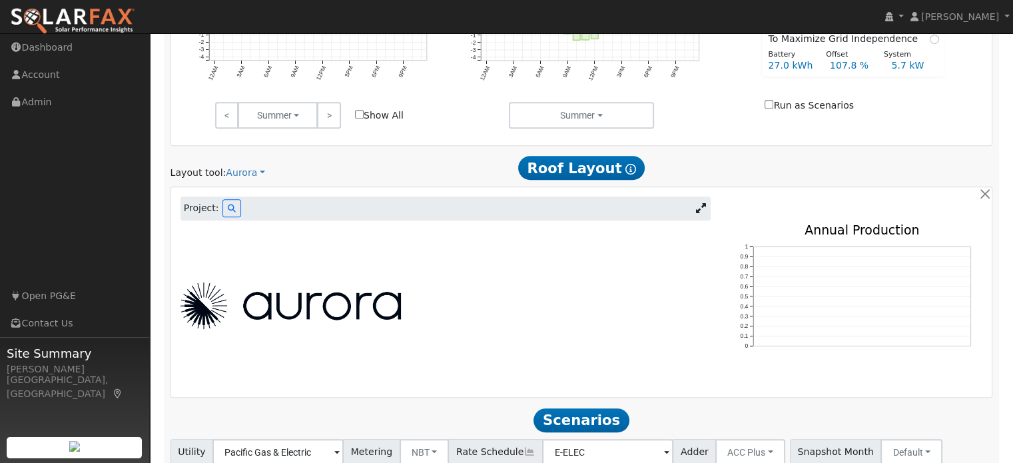
scroll to position [547, 0]
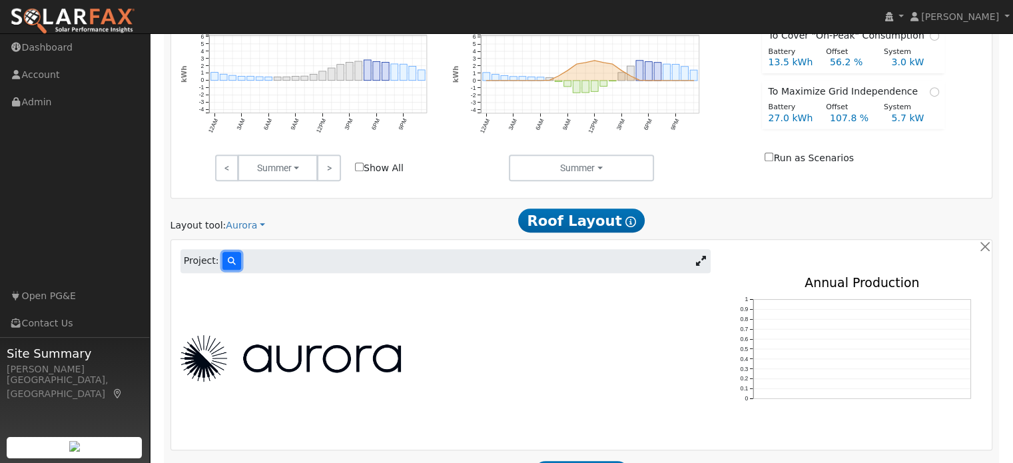
click at [229, 260] on icon at bounding box center [232, 261] width 8 height 8
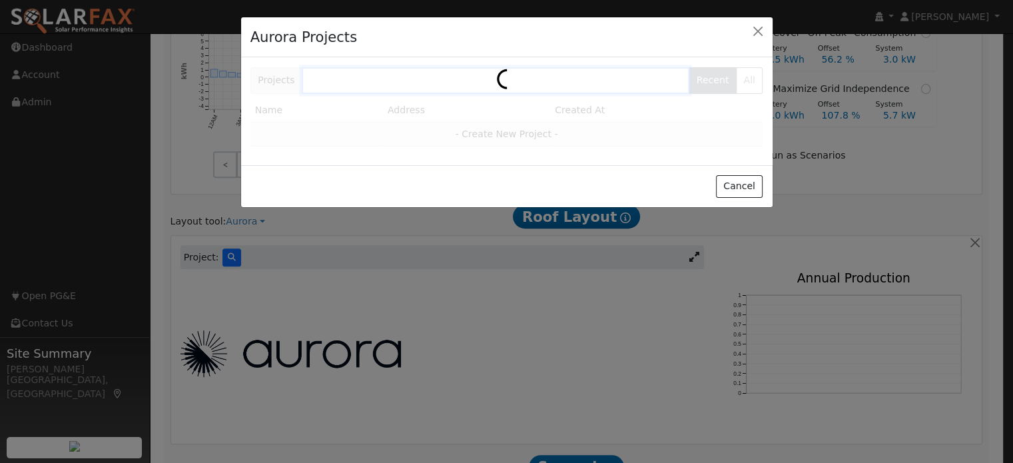
scroll to position [549, 0]
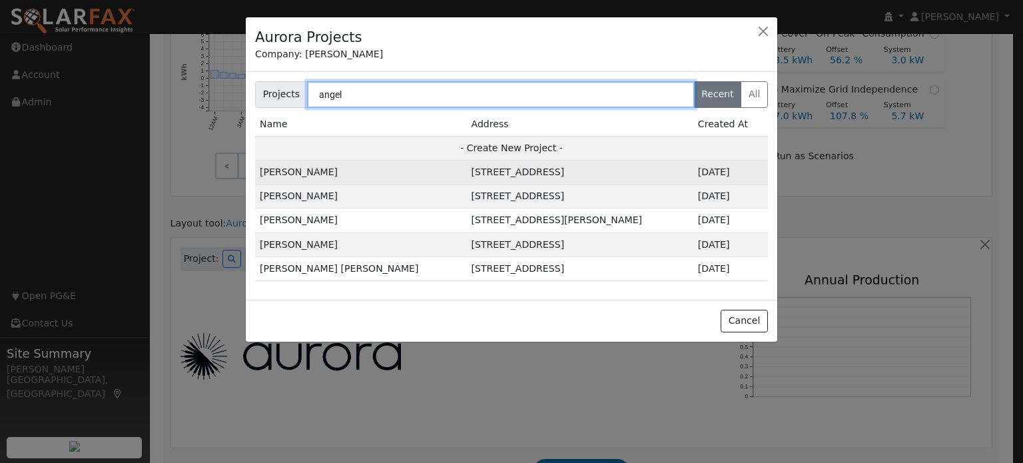
type input "angel"
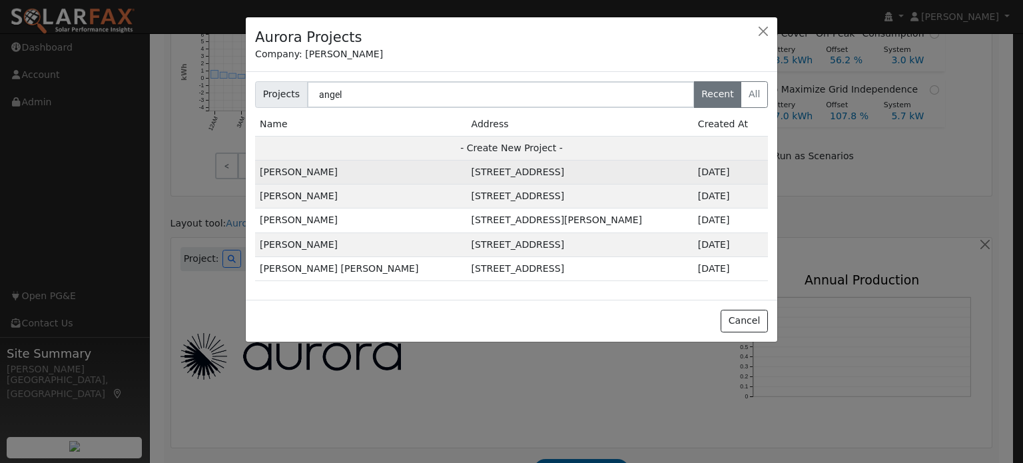
click at [467, 179] on td "[STREET_ADDRESS]" at bounding box center [580, 173] width 227 height 24
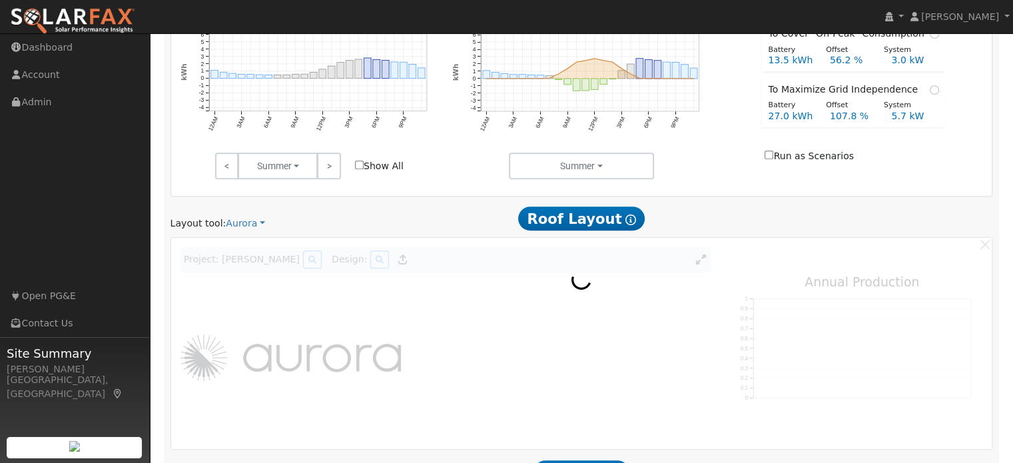
scroll to position [550, 0]
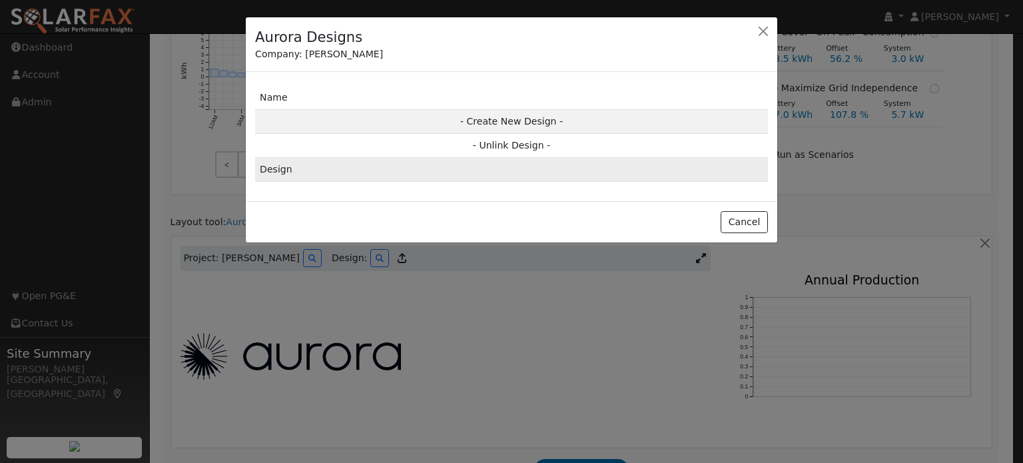
click at [372, 163] on td "Design" at bounding box center [511, 170] width 513 height 24
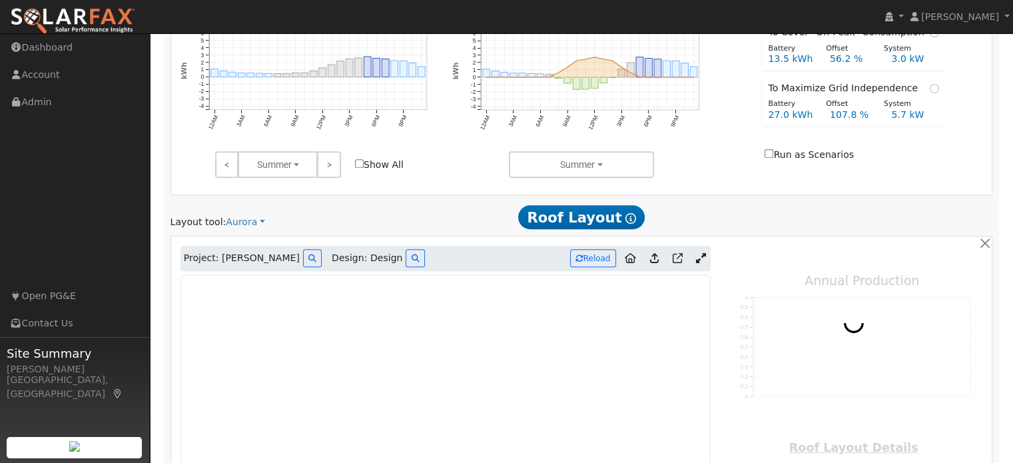
type input "0"
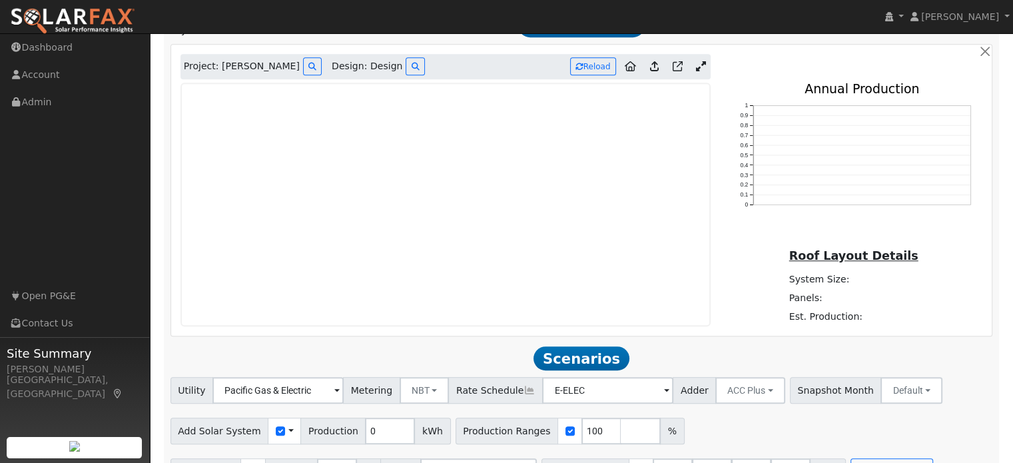
scroll to position [750, 0]
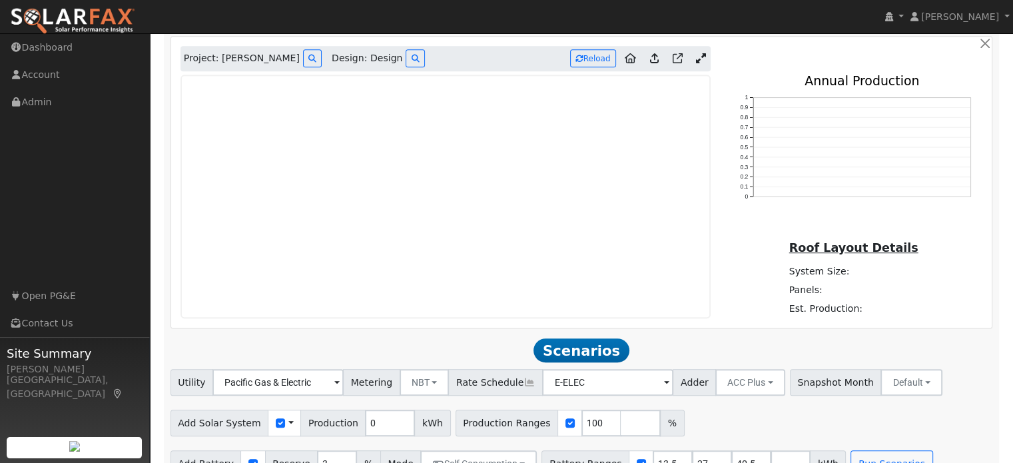
click at [697, 57] on icon at bounding box center [701, 58] width 10 height 10
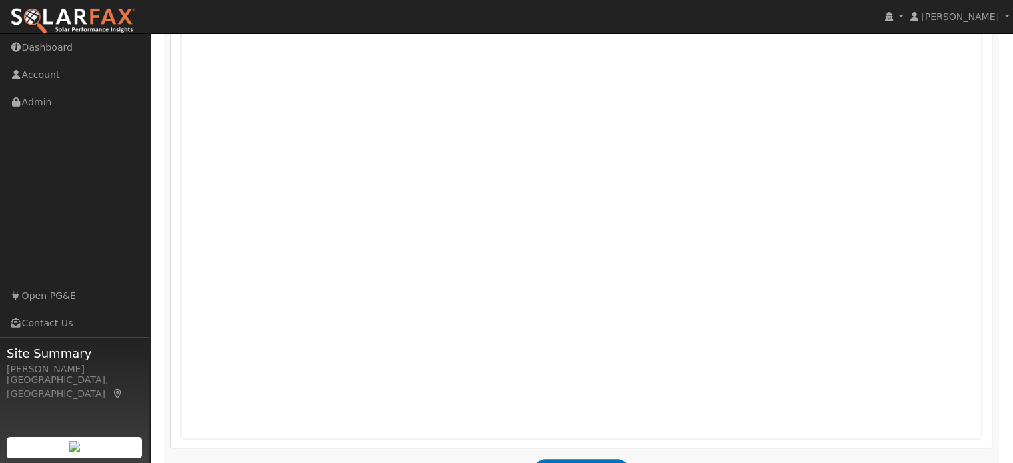
scroll to position [812, 0]
